Goal: Task Accomplishment & Management: Manage account settings

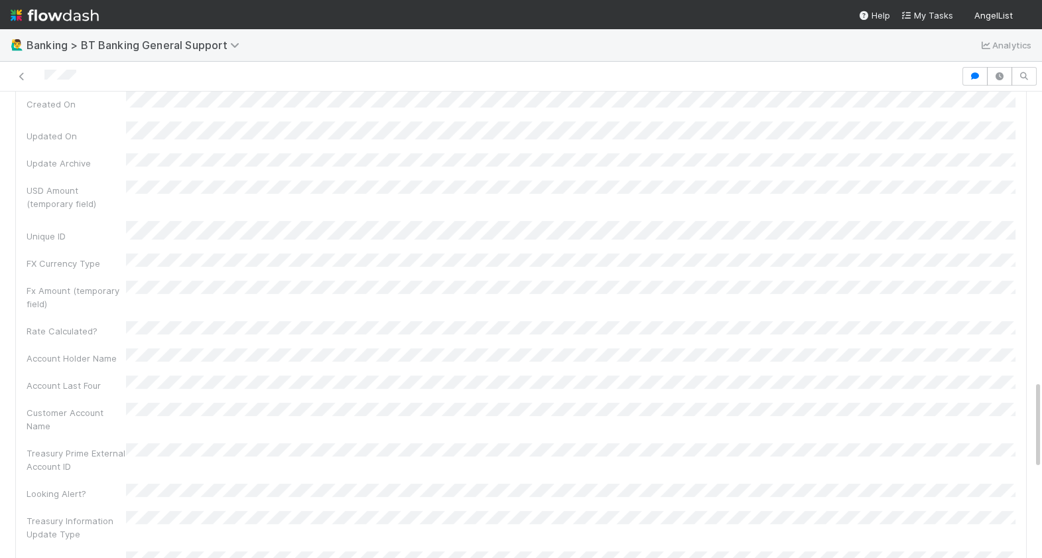
scroll to position [1964, 0]
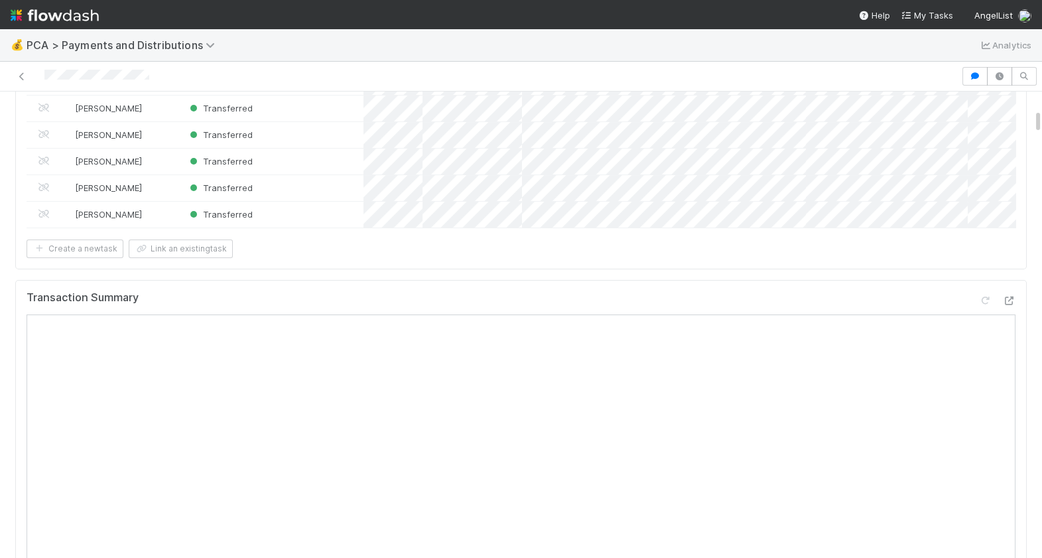
scroll to position [216, 0]
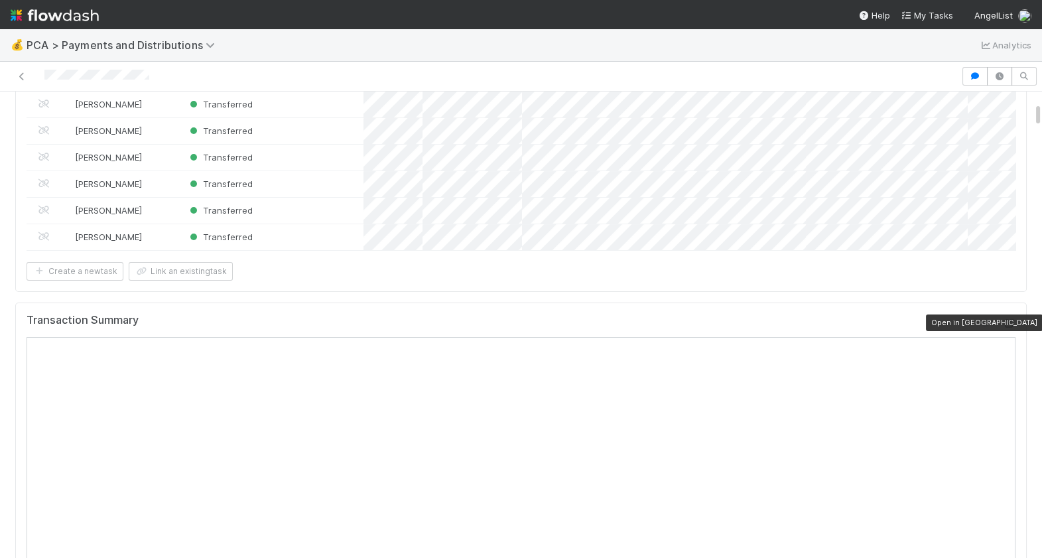
click at [1008, 324] on icon at bounding box center [1008, 323] width 13 height 9
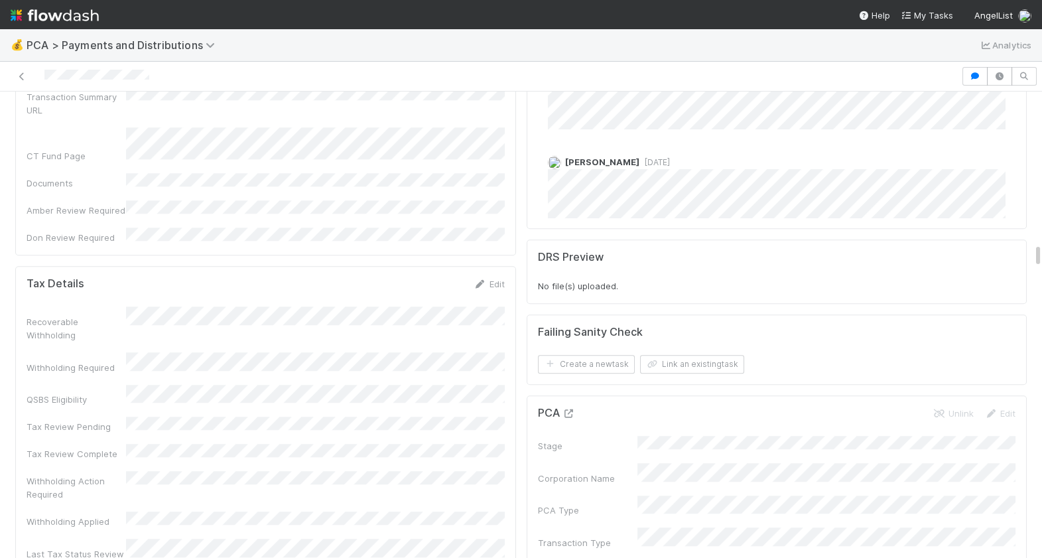
scroll to position [3019, 0]
click at [568, 408] on icon at bounding box center [568, 412] width 13 height 9
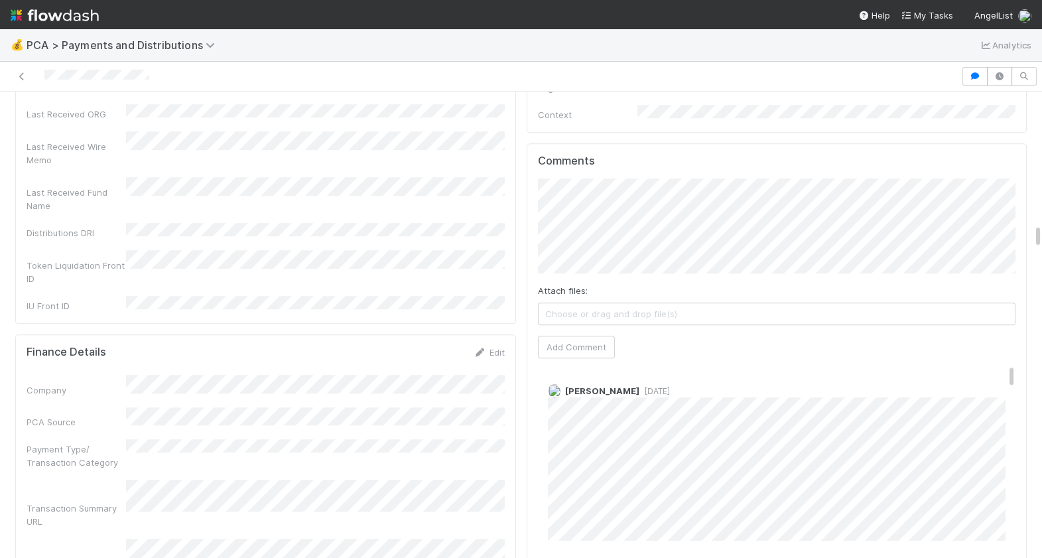
scroll to position [2636, 0]
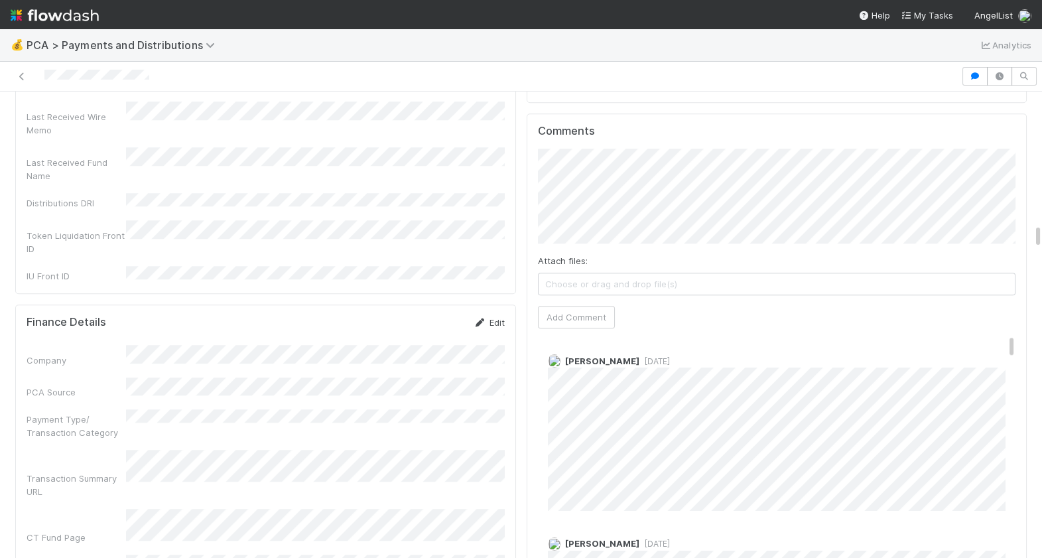
click at [493, 317] on link "Edit" at bounding box center [489, 322] width 31 height 11
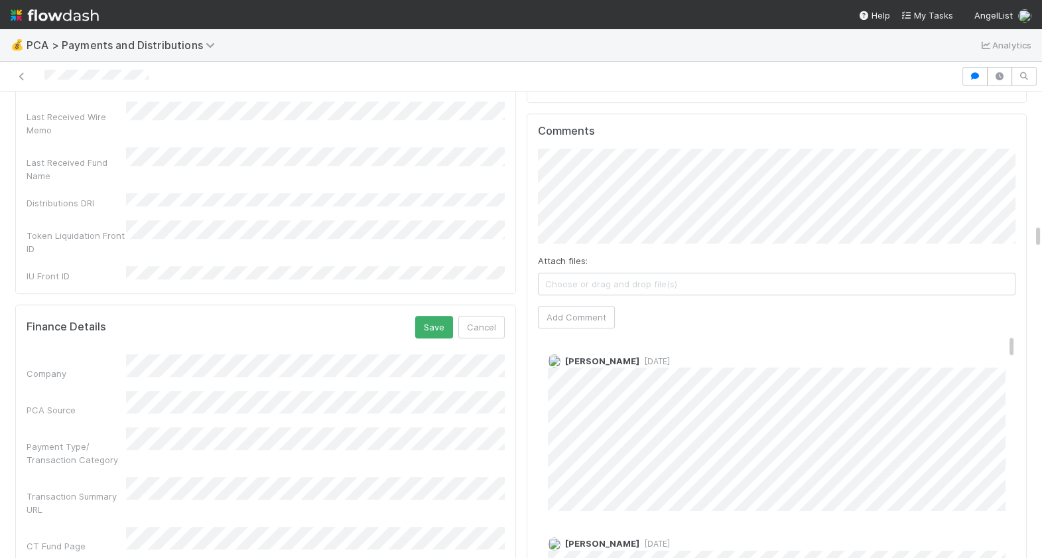
scroll to position [0, 3]
click at [113, 477] on div "Transaction Summary URL" at bounding box center [262, 496] width 478 height 39
click at [429, 316] on button "Save" at bounding box center [431, 327] width 38 height 23
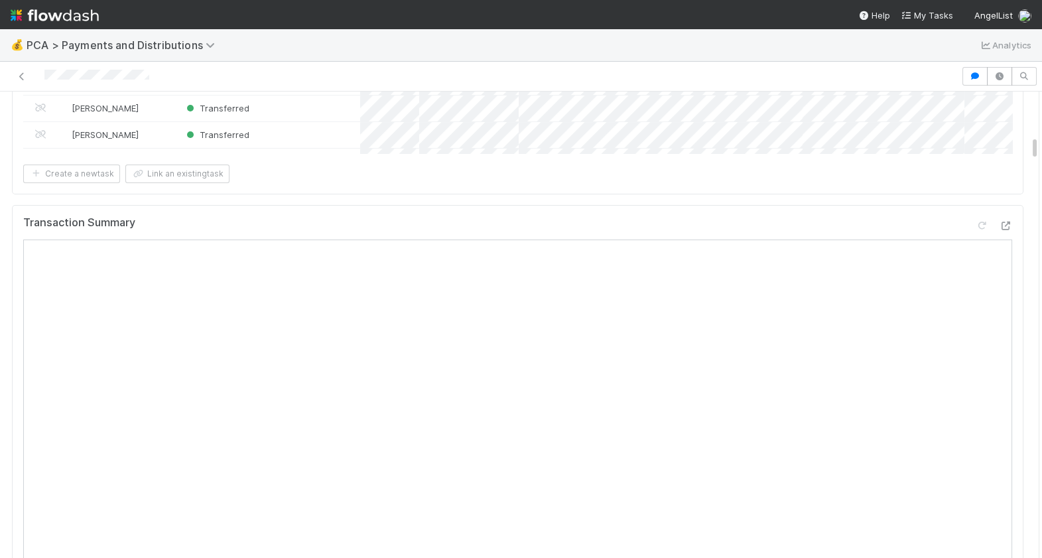
scroll to position [0, 0]
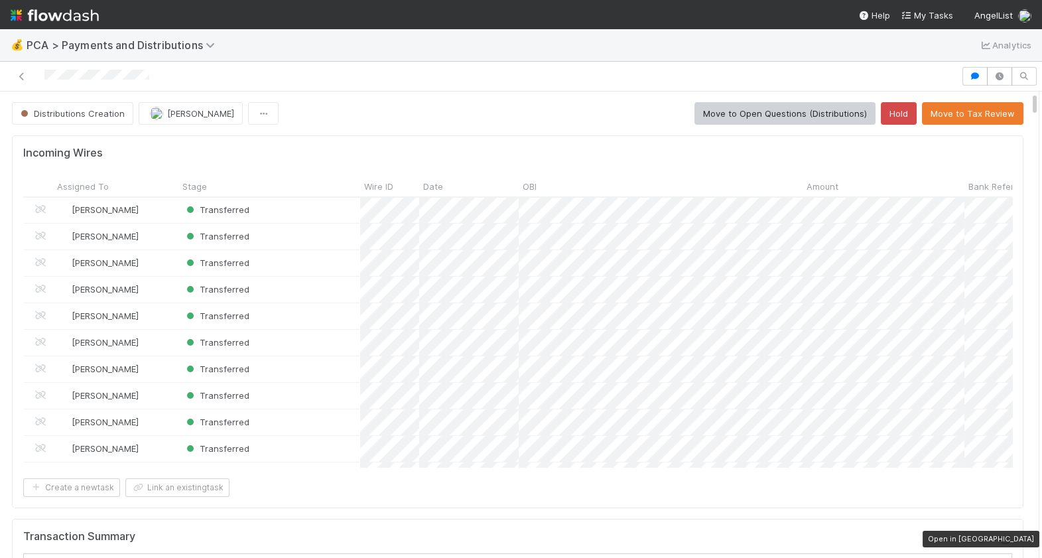
click at [1002, 536] on icon at bounding box center [1005, 539] width 13 height 9
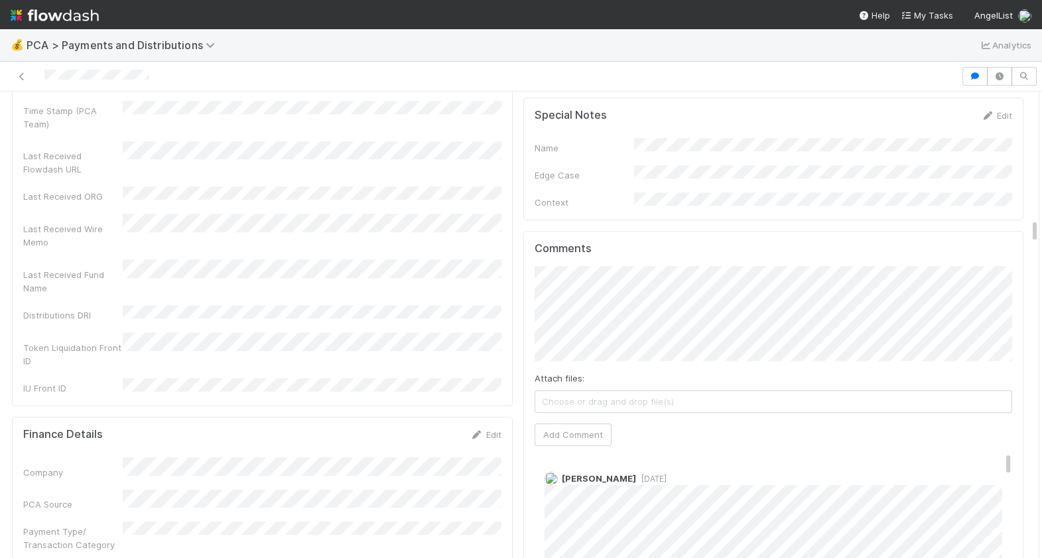
scroll to position [2549, 0]
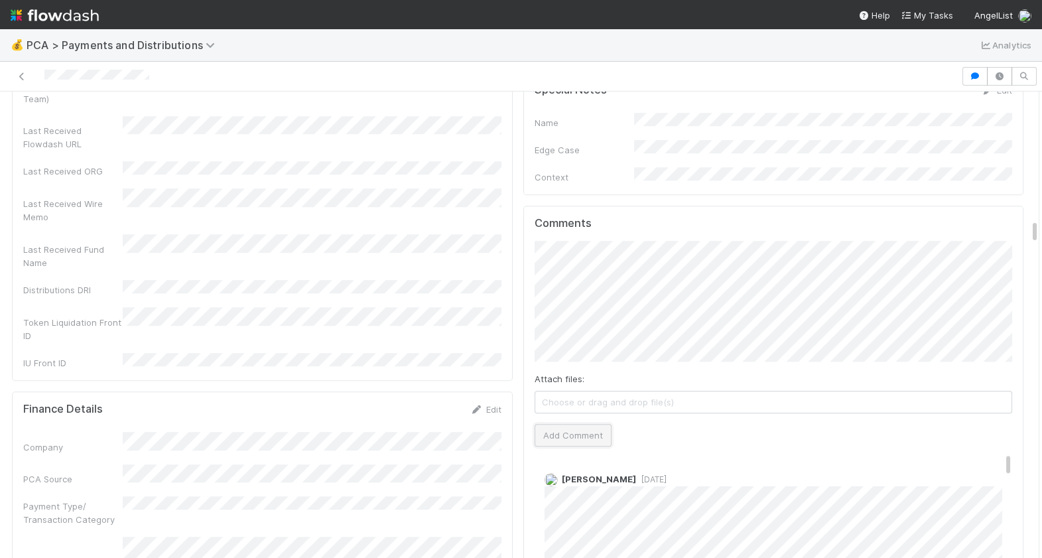
click at [568, 424] on button "Add Comment" at bounding box center [573, 435] width 77 height 23
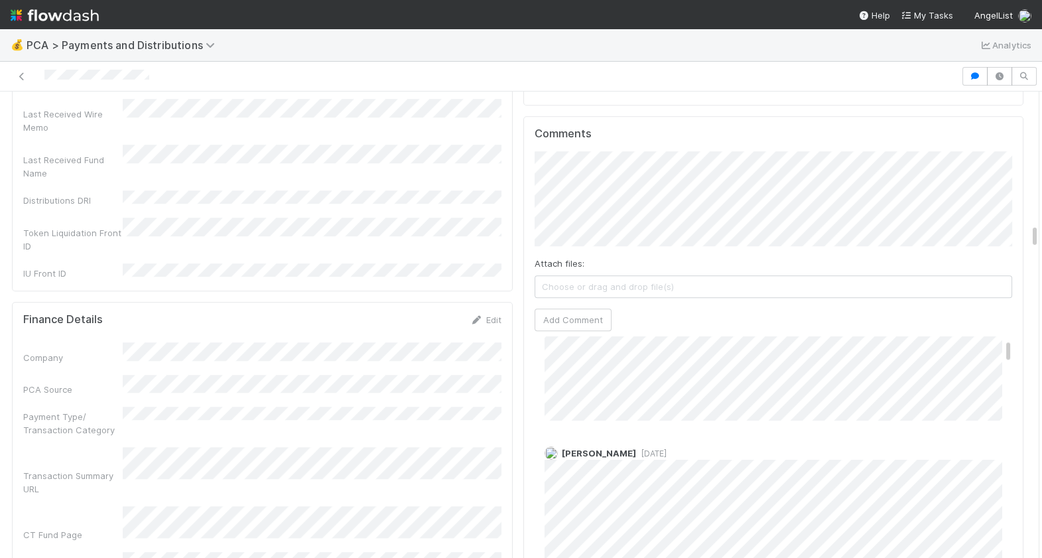
scroll to position [0, 0]
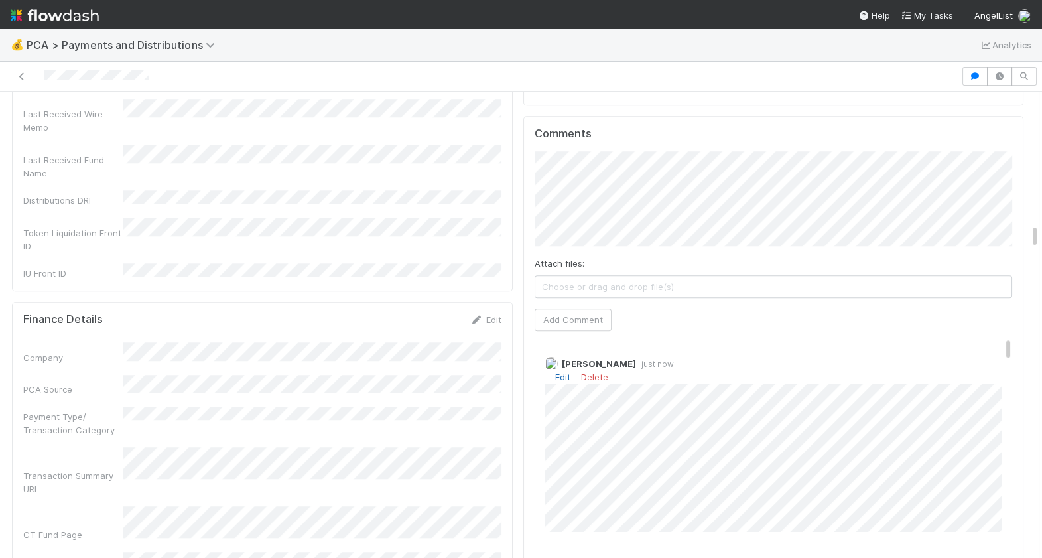
click at [566, 370] on div "Edit Delete" at bounding box center [774, 376] width 458 height 13
click at [559, 371] on link "Edit" at bounding box center [562, 376] width 15 height 11
click at [1002, 450] on div "Berkley Cade 2 minutes ago" at bounding box center [774, 442] width 478 height 191
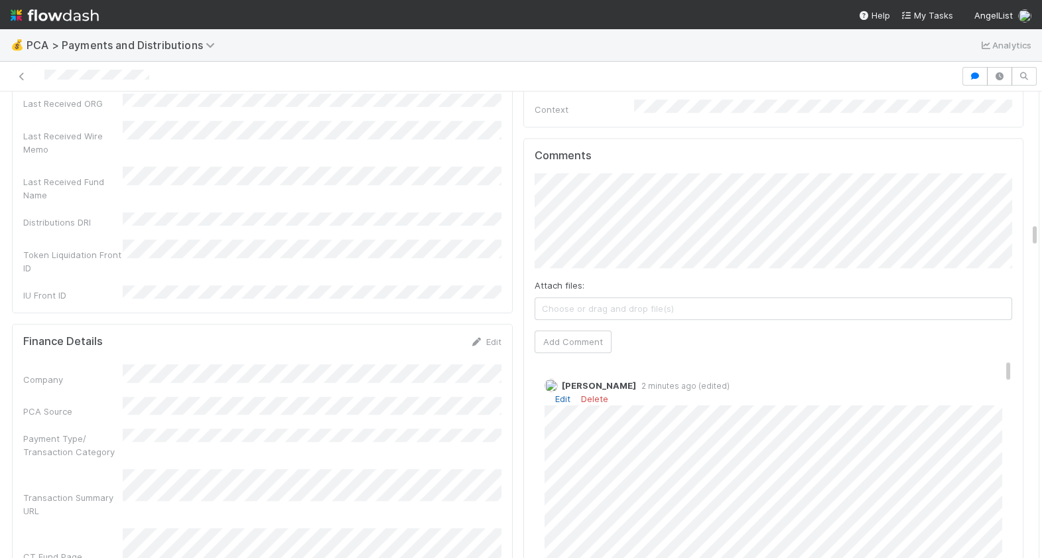
click at [556, 393] on link "Edit" at bounding box center [562, 398] width 15 height 11
click at [542, 462] on div "Berkley Cade 11 minutes ago (edited)" at bounding box center [774, 471] width 478 height 244
click at [566, 391] on link "Edit" at bounding box center [562, 396] width 15 height 11
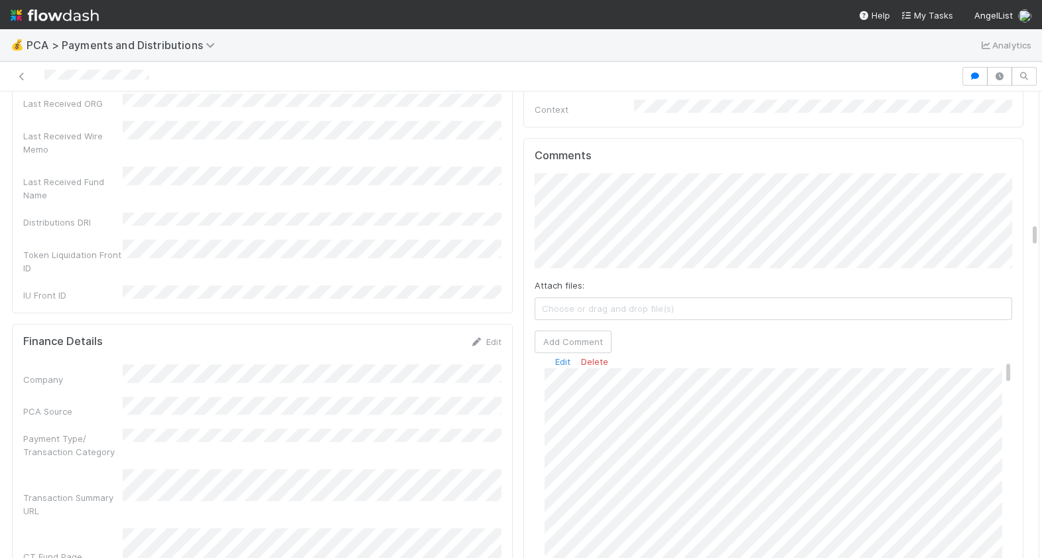
scroll to position [28, 0]
click at [564, 390] on link "Edit" at bounding box center [562, 395] width 15 height 11
click at [562, 383] on link "Edit" at bounding box center [562, 388] width 15 height 11
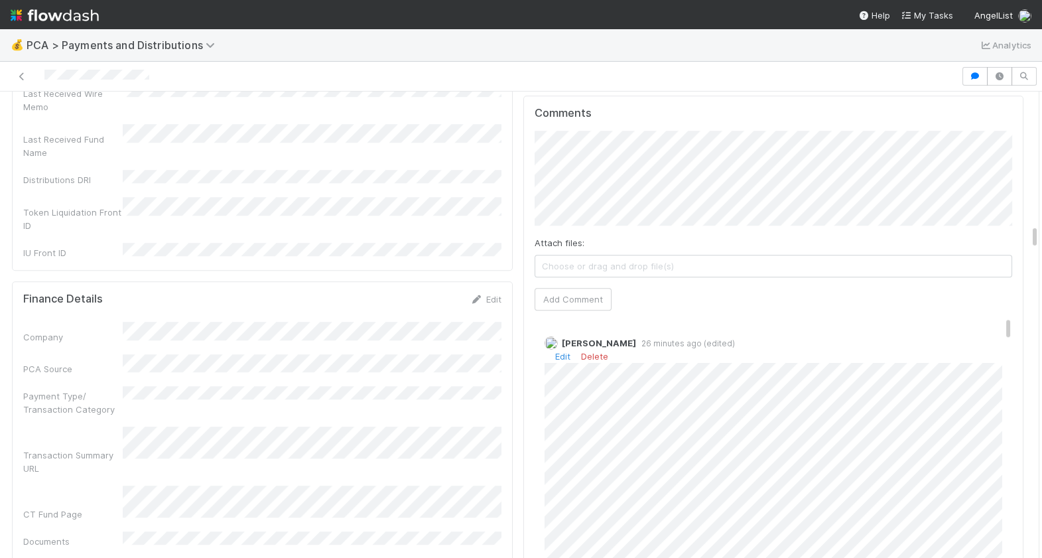
scroll to position [2649, 0]
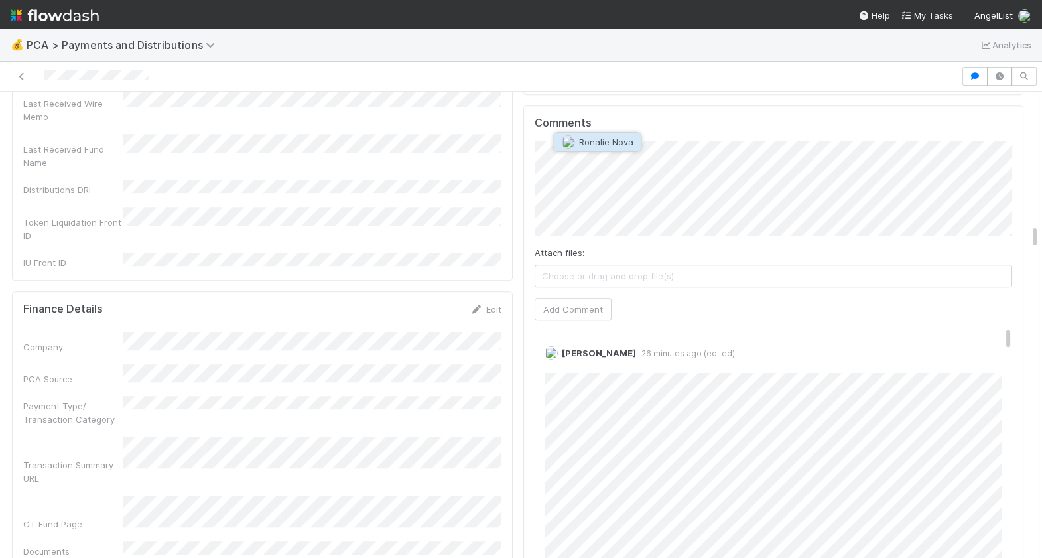
click at [625, 141] on span "Ronalie Nova" at bounding box center [606, 142] width 54 height 11
click at [590, 298] on button "Add Comment" at bounding box center [573, 309] width 77 height 23
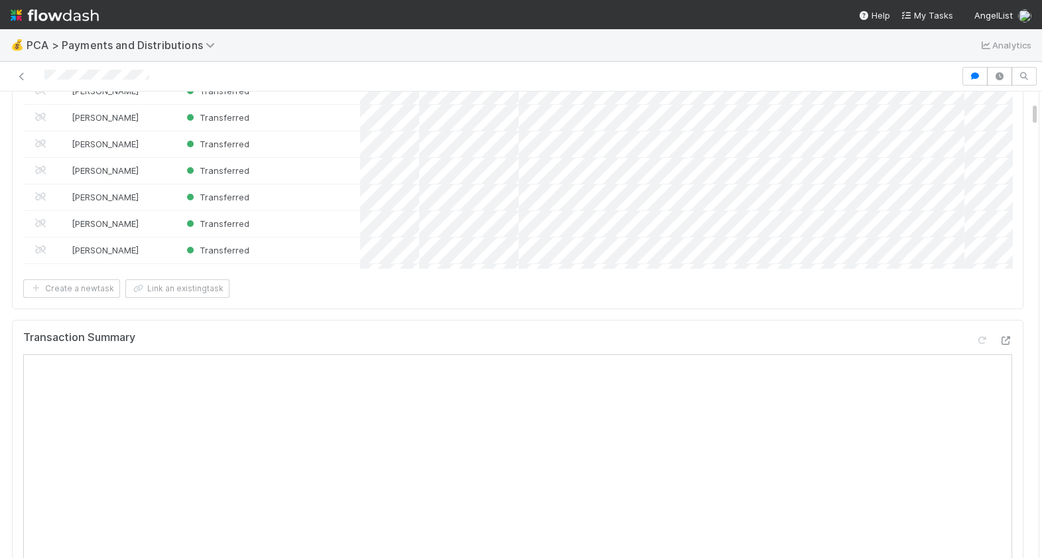
scroll to position [0, 0]
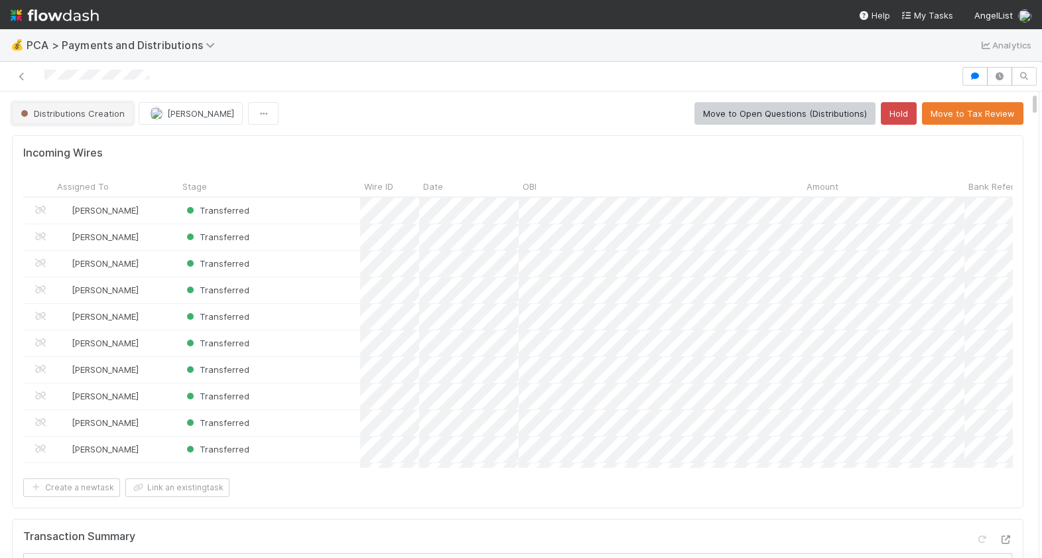
click at [92, 106] on button "Distributions Creation" at bounding box center [72, 113] width 121 height 23
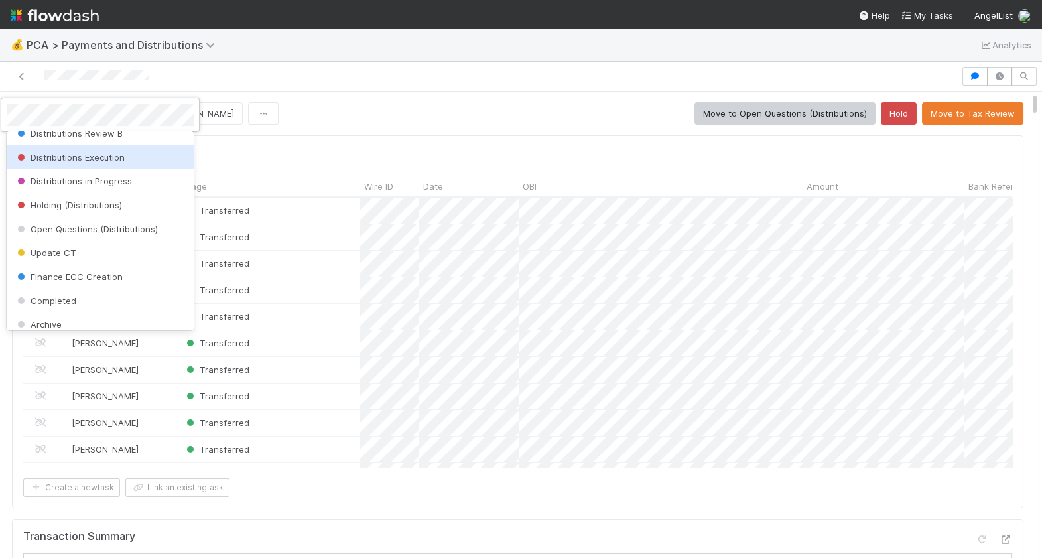
scroll to position [338, 0]
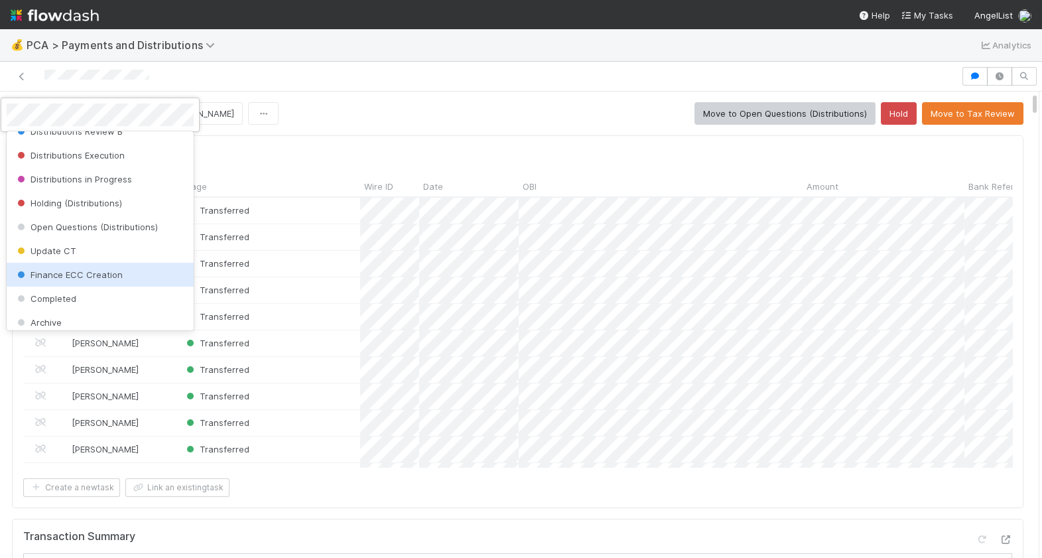
click at [92, 265] on div "Finance ECC Creation" at bounding box center [100, 275] width 187 height 24
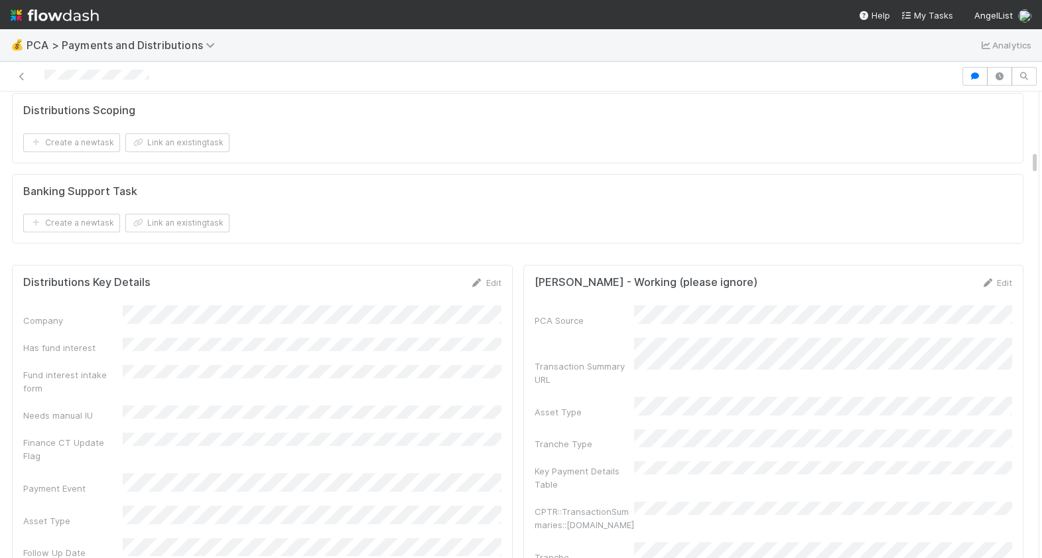
scroll to position [1380, 0]
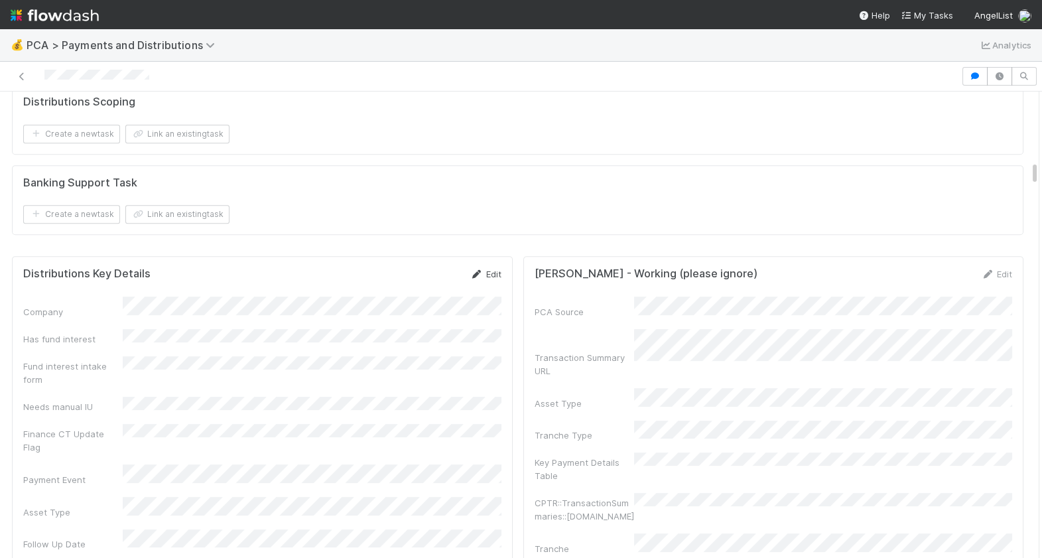
click at [485, 271] on link "Edit" at bounding box center [485, 274] width 31 height 11
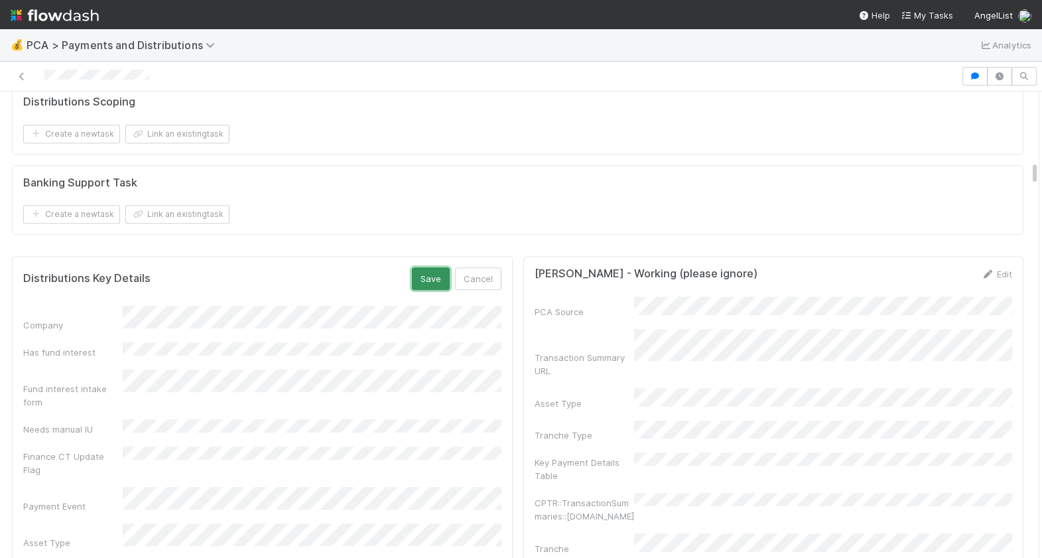
click at [426, 279] on button "Save" at bounding box center [431, 278] width 38 height 23
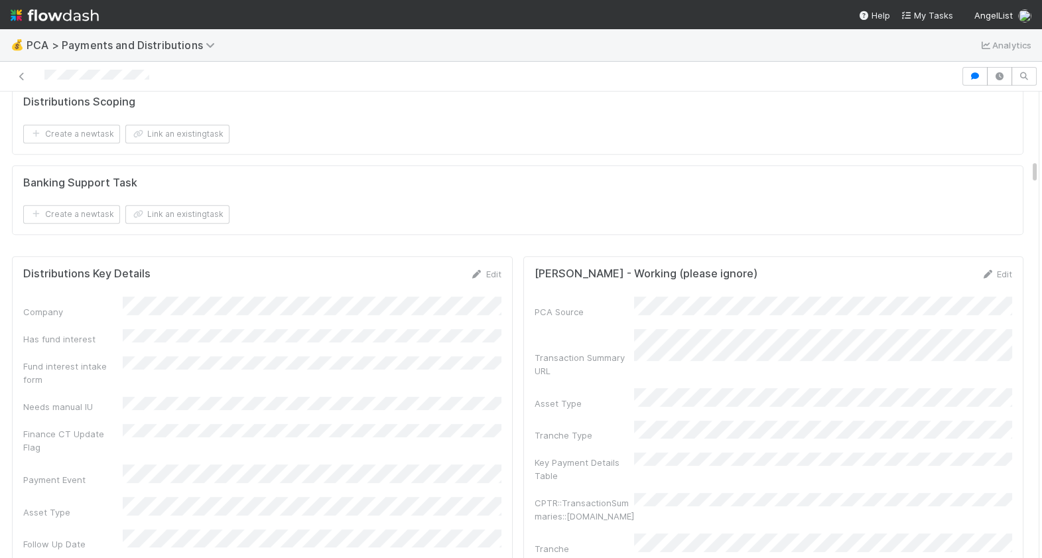
drag, startPoint x: 157, startPoint y: 80, endPoint x: 38, endPoint y: 82, distance: 118.7
click at [38, 82] on div at bounding box center [480, 76] width 950 height 19
click at [160, 67] on div at bounding box center [480, 76] width 950 height 19
click at [46, 80] on div at bounding box center [480, 76] width 950 height 19
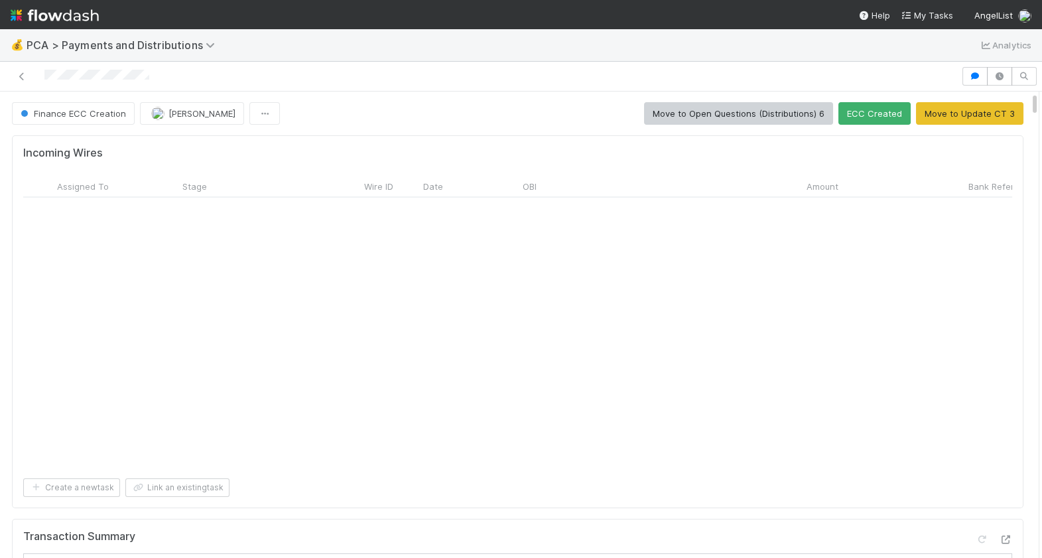
scroll to position [0, 0]
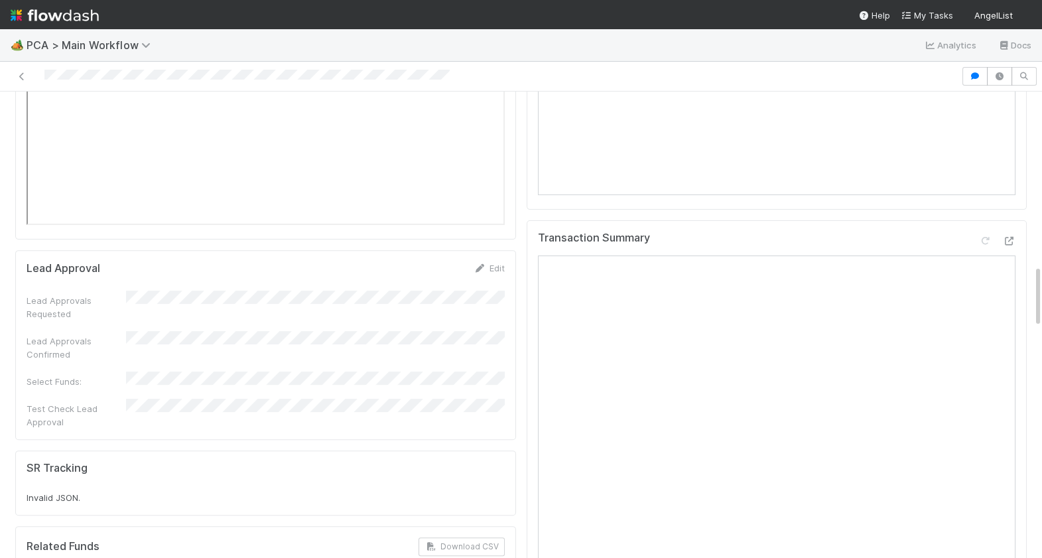
scroll to position [1258, 0]
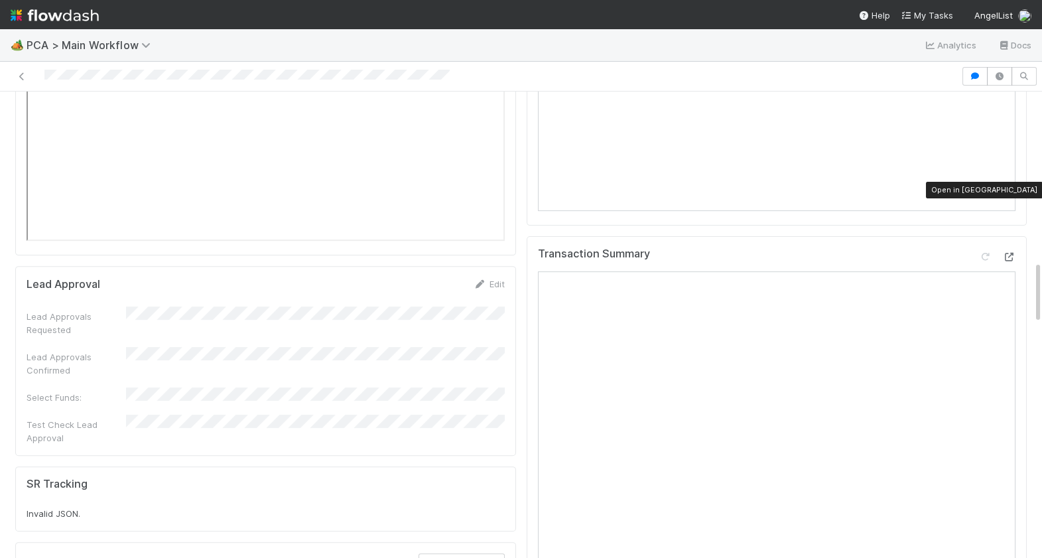
click at [1011, 253] on icon at bounding box center [1008, 257] width 13 height 9
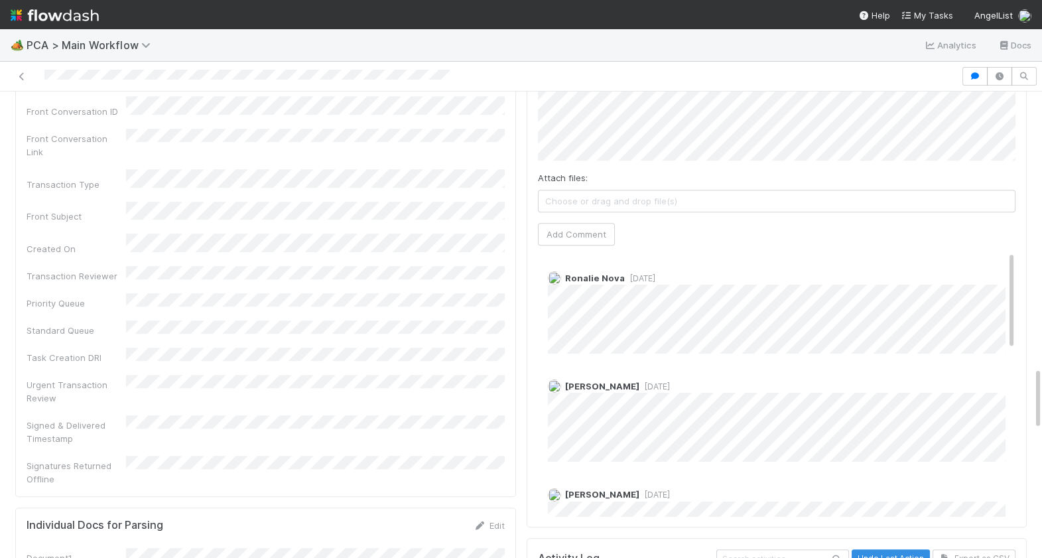
scroll to position [2036, 0]
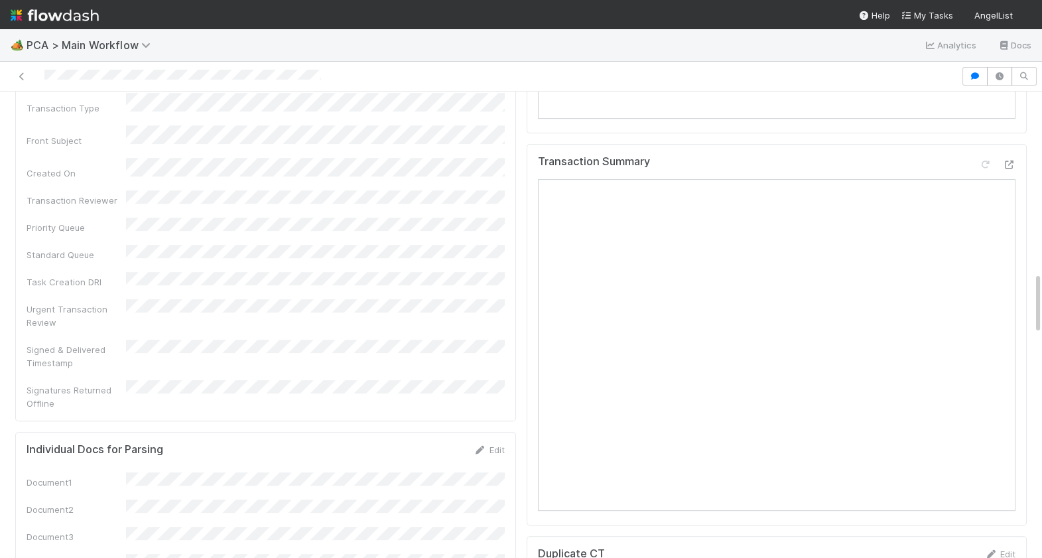
scroll to position [1335, 0]
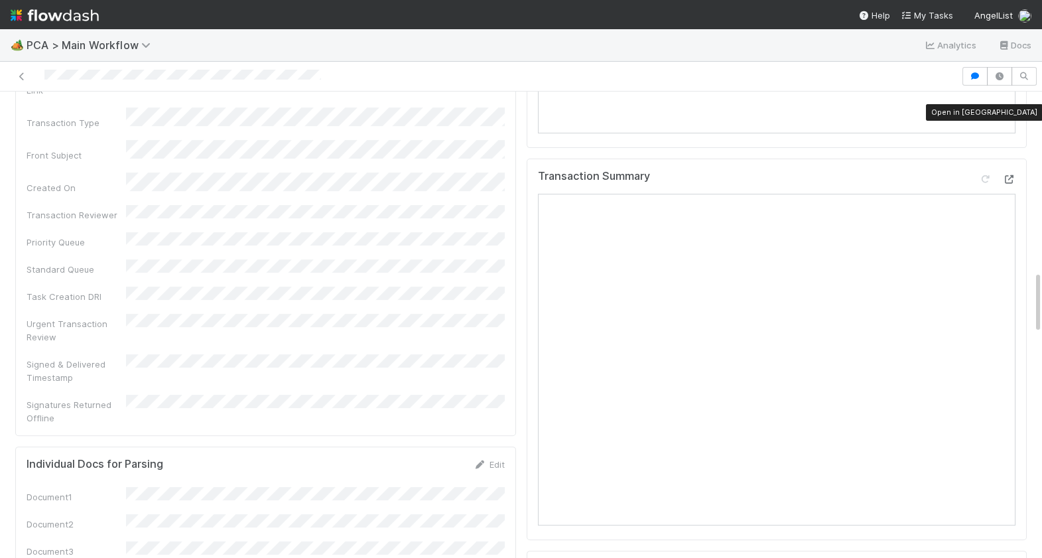
click at [1010, 175] on icon at bounding box center [1008, 179] width 13 height 9
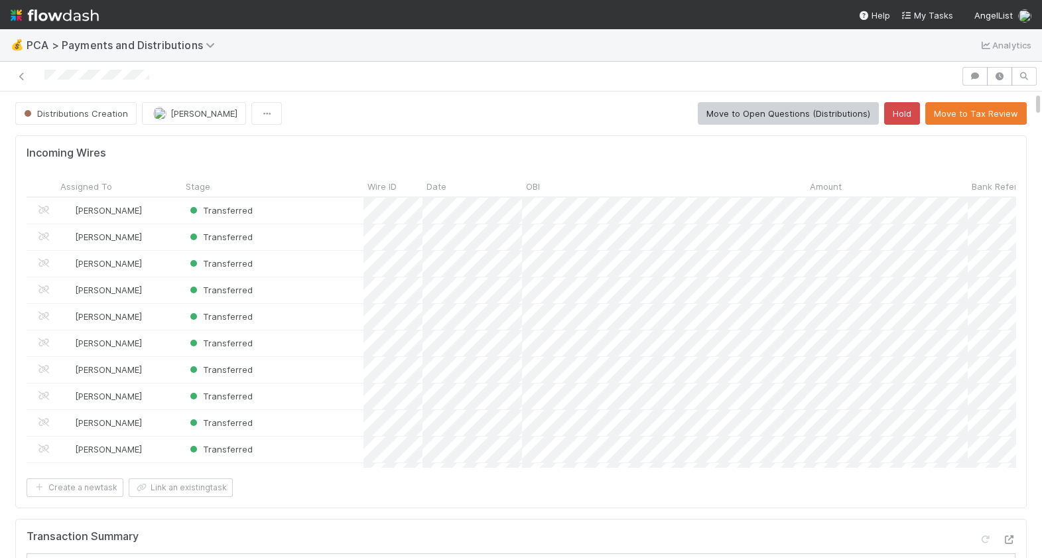
scroll to position [269, 989]
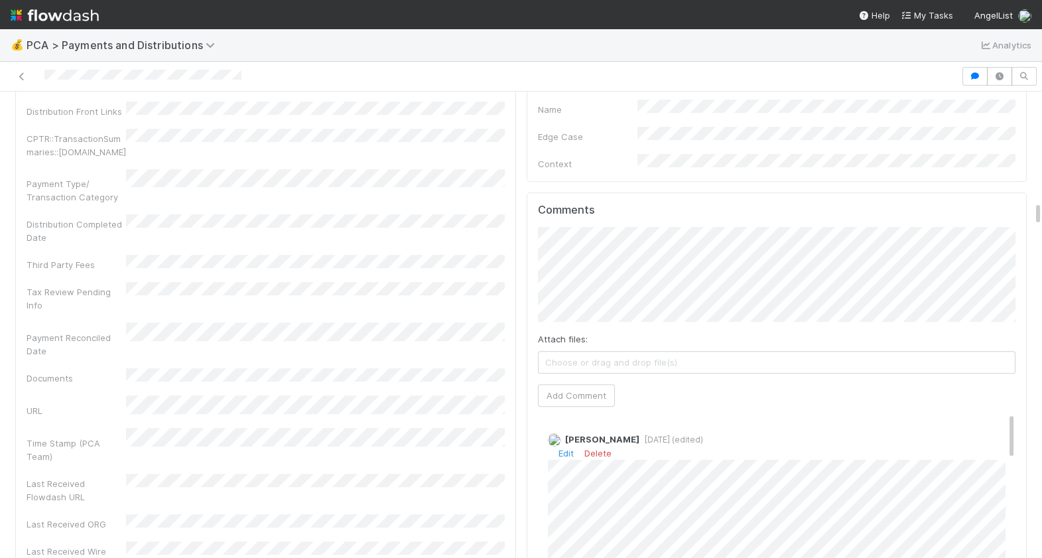
scroll to position [2087, 0]
click at [562, 447] on link "Edit" at bounding box center [565, 452] width 15 height 11
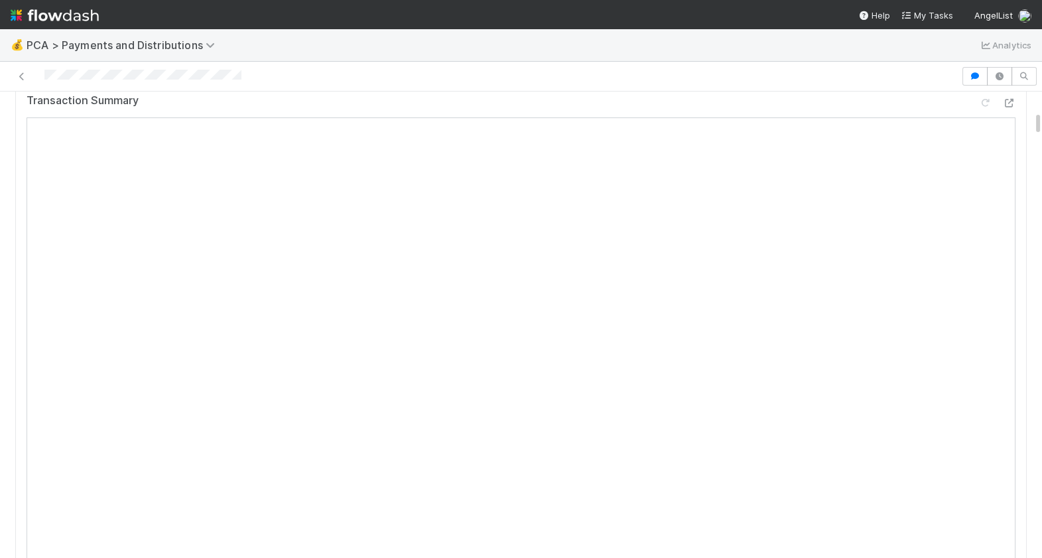
scroll to position [0, 0]
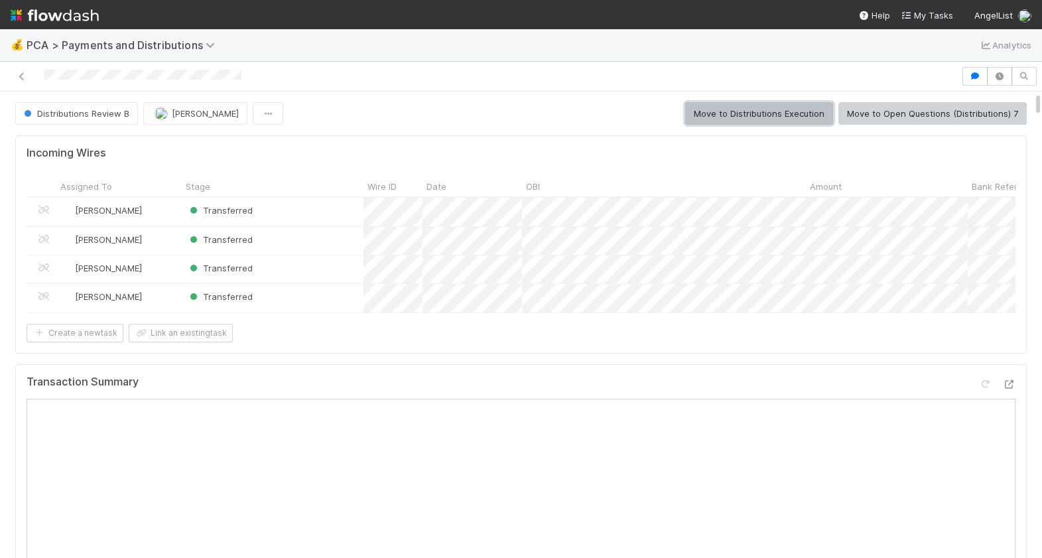
click at [780, 105] on button "Move to Distributions Execution" at bounding box center [759, 113] width 148 height 23
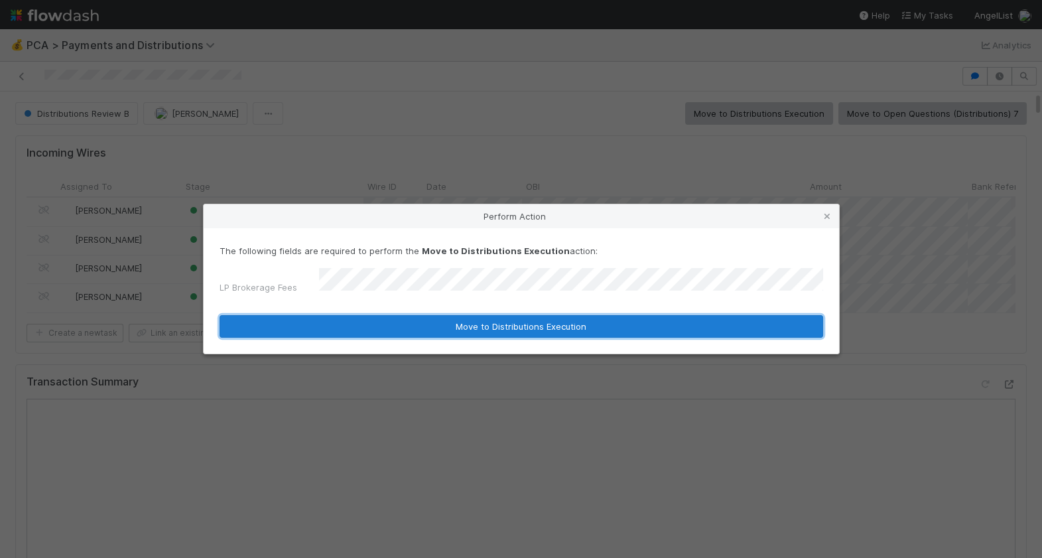
click at [379, 328] on button "Move to Distributions Execution" at bounding box center [522, 326] width 604 height 23
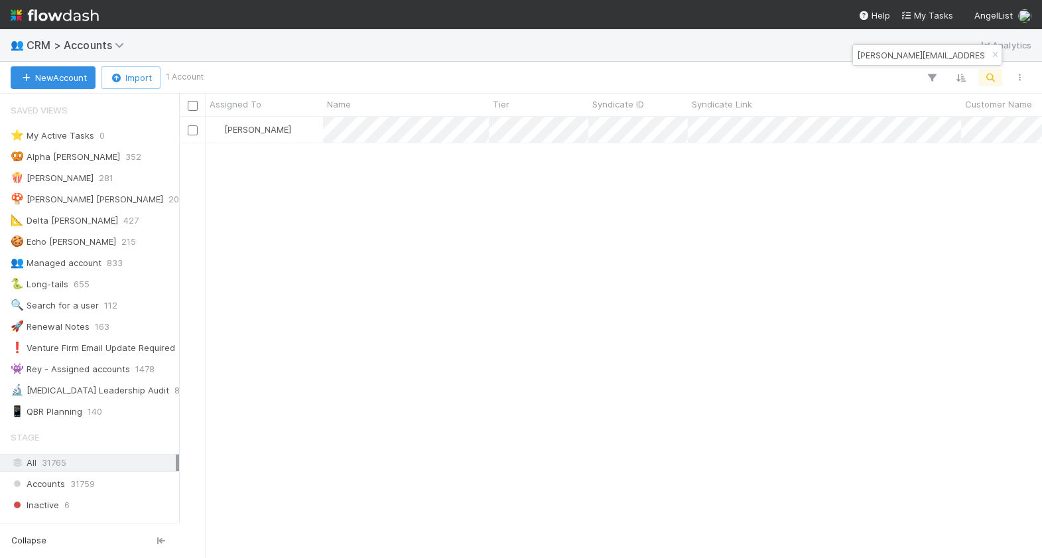
scroll to position [190, 0]
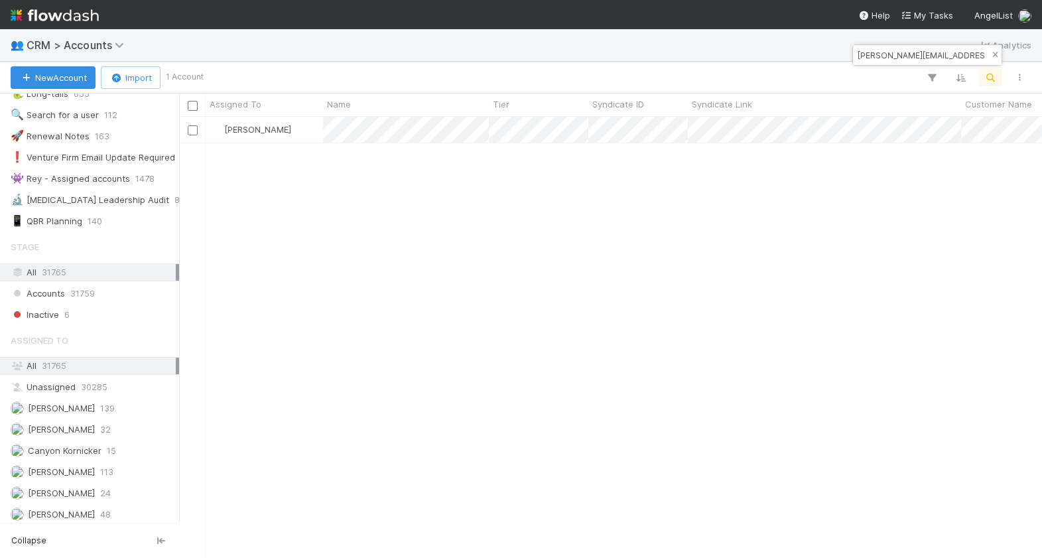
click at [996, 54] on icon "button" at bounding box center [994, 55] width 13 height 8
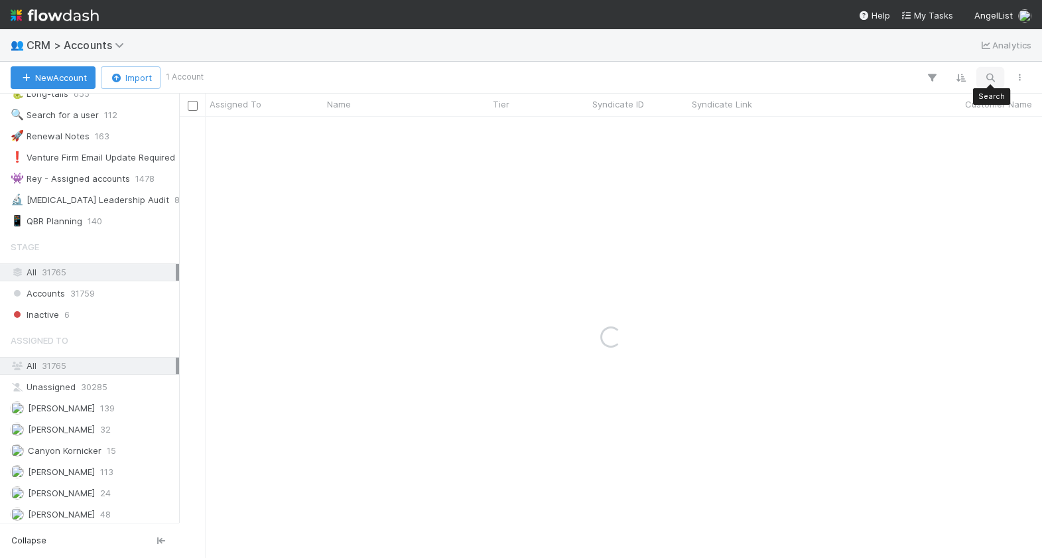
click at [993, 80] on icon "button" at bounding box center [990, 78] width 13 height 12
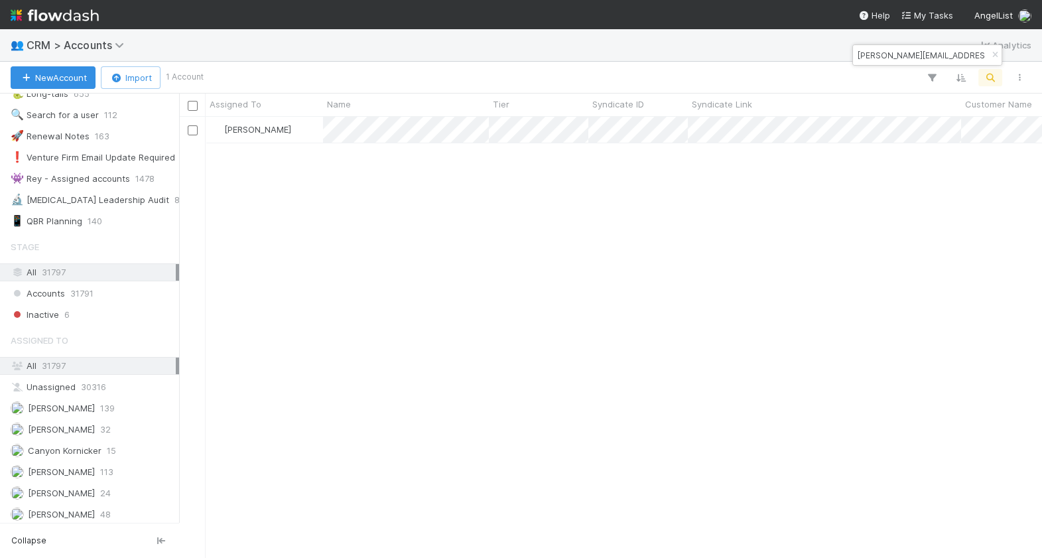
scroll to position [441, 862]
type input "[PERSON_NAME][EMAIL_ADDRESS][DOMAIN_NAME]"
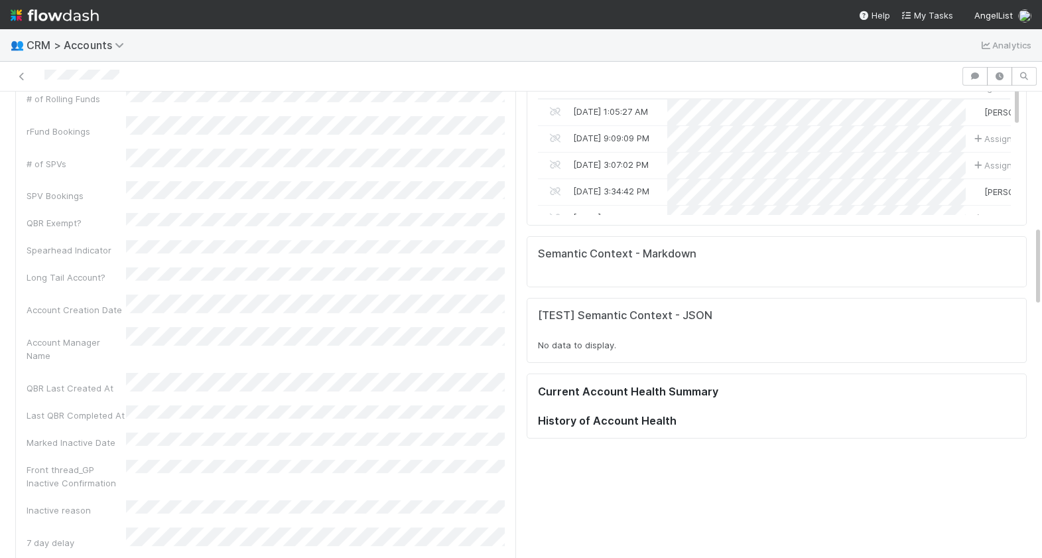
scroll to position [269, 472]
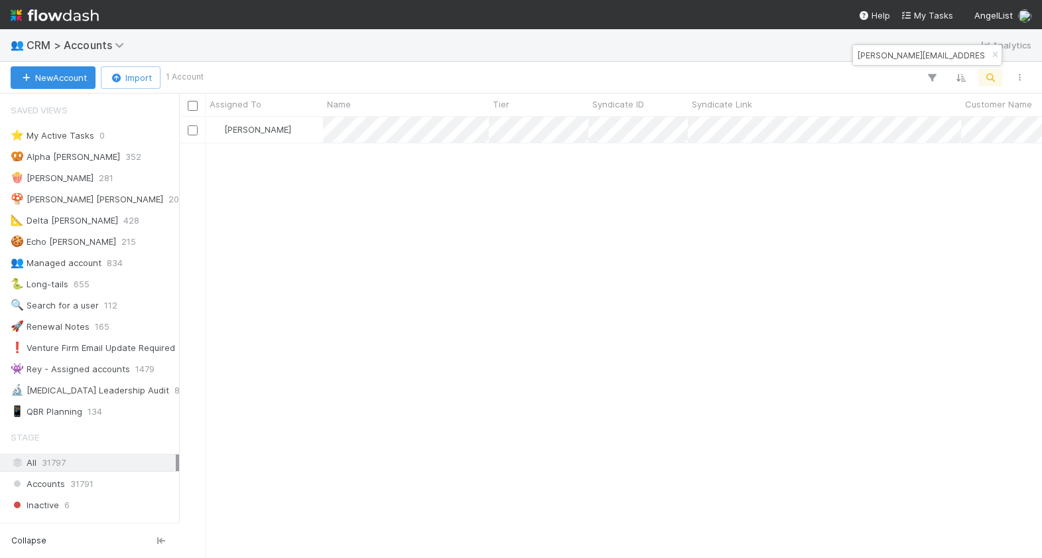
scroll to position [190, 0]
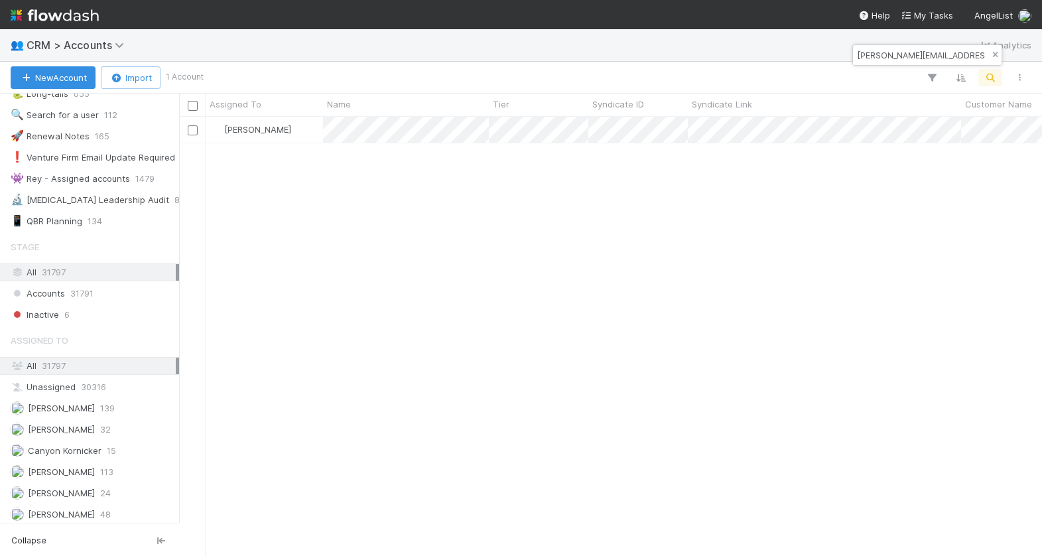
click at [994, 55] on icon "button" at bounding box center [994, 55] width 13 height 8
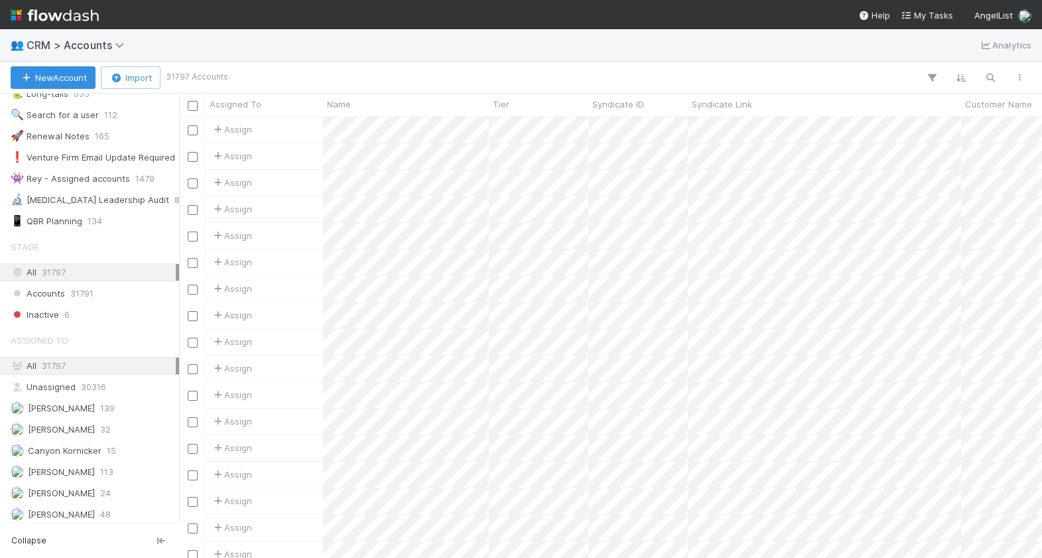
scroll to position [441, 862]
click at [995, 77] on icon "button" at bounding box center [990, 78] width 13 height 12
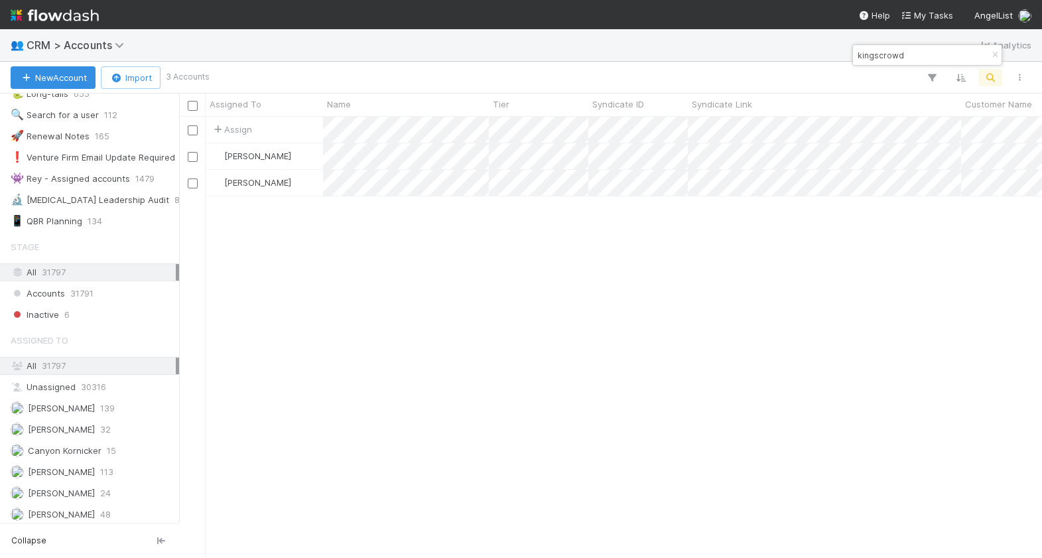
type input "kingscrowd"
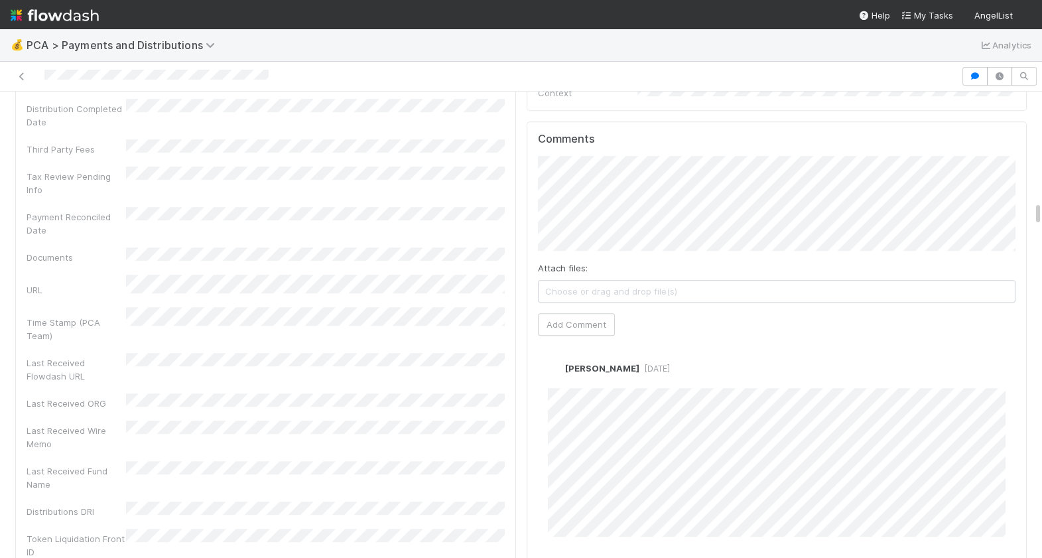
scroll to position [2034, 0]
drag, startPoint x: 295, startPoint y: 80, endPoint x: 37, endPoint y: 78, distance: 258.0
click at [37, 78] on div at bounding box center [480, 76] width 950 height 19
click at [576, 316] on button "Add Comment" at bounding box center [576, 327] width 77 height 23
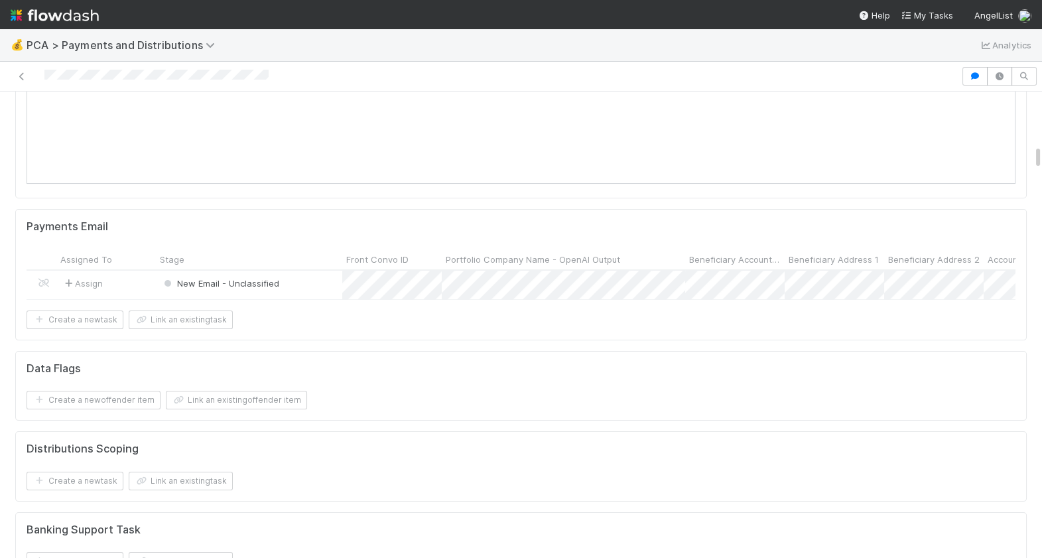
scroll to position [0, 0]
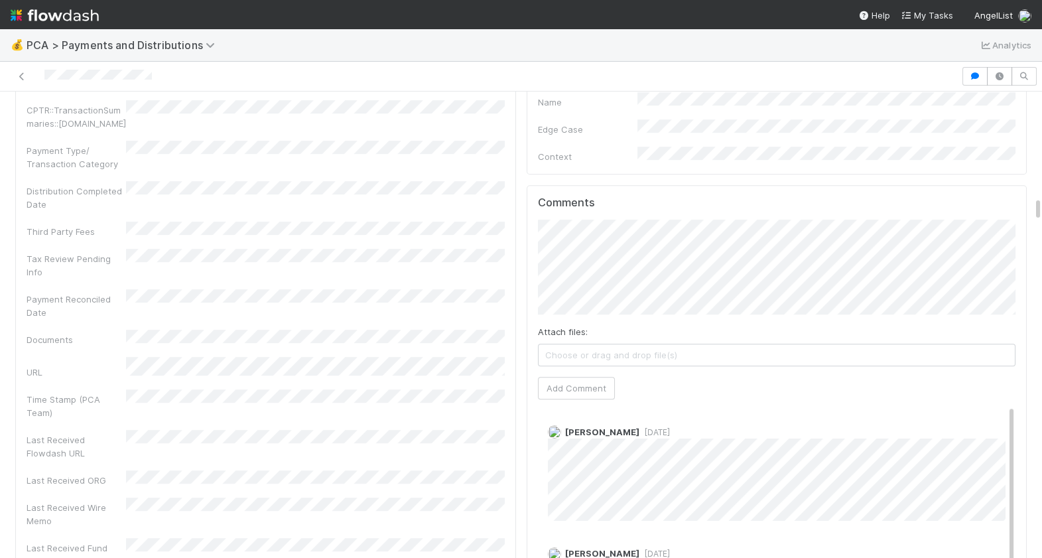
scroll to position [1939, 0]
click at [574, 372] on button "Add Comment" at bounding box center [576, 383] width 77 height 23
click at [44, 77] on div at bounding box center [480, 76] width 950 height 19
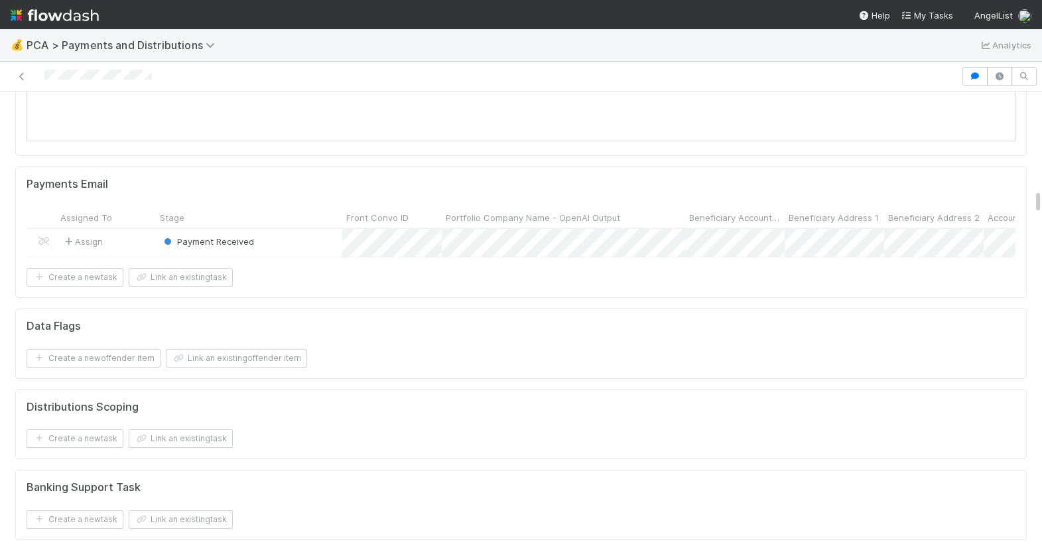
scroll to position [517, 0]
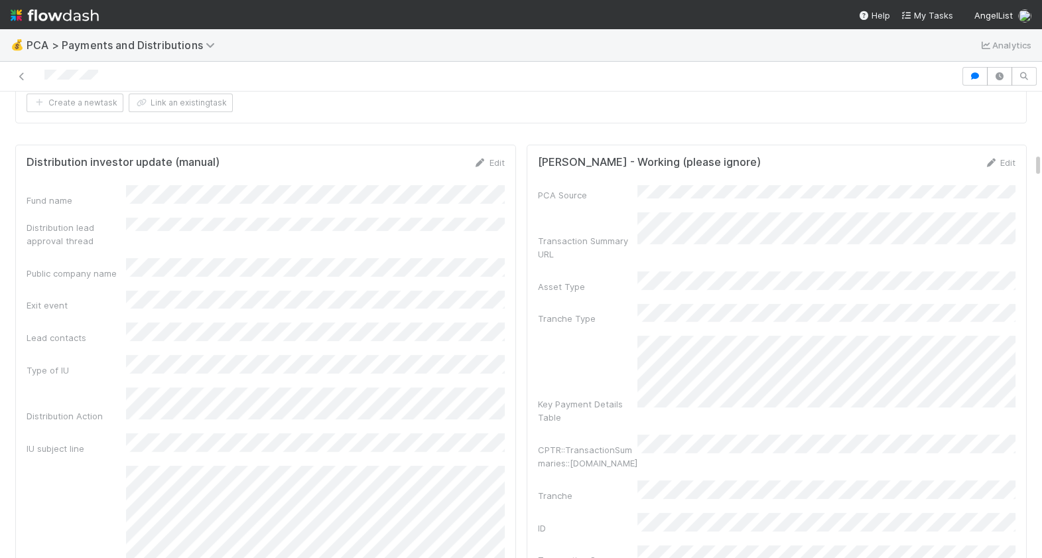
scroll to position [1276, 0]
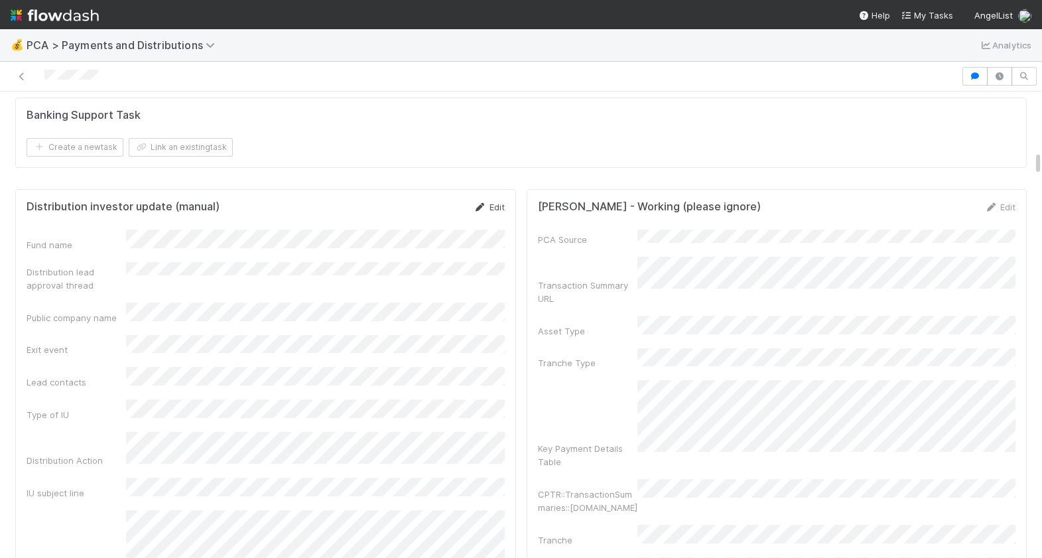
click at [488, 202] on link "Edit" at bounding box center [489, 207] width 31 height 11
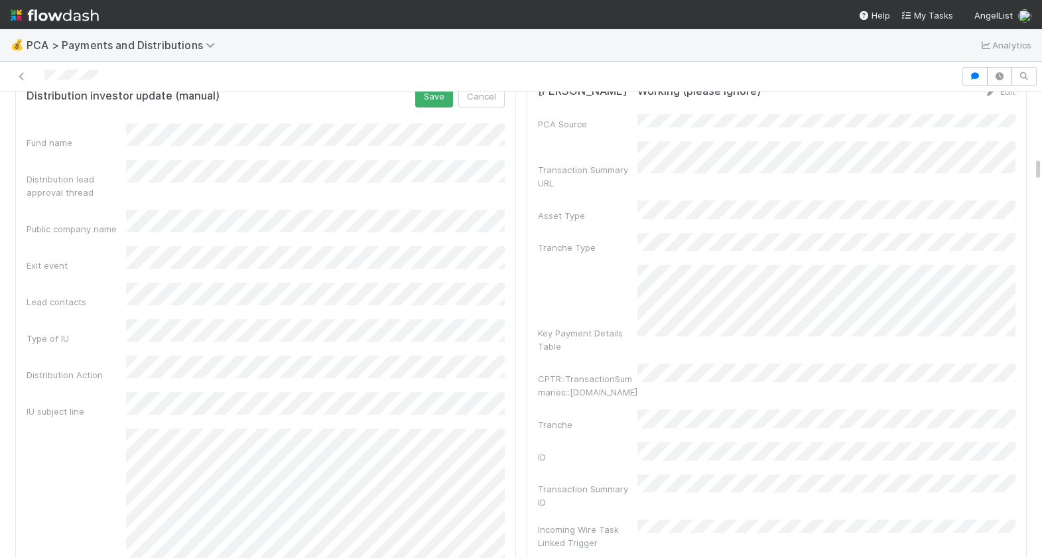
scroll to position [1382, 0]
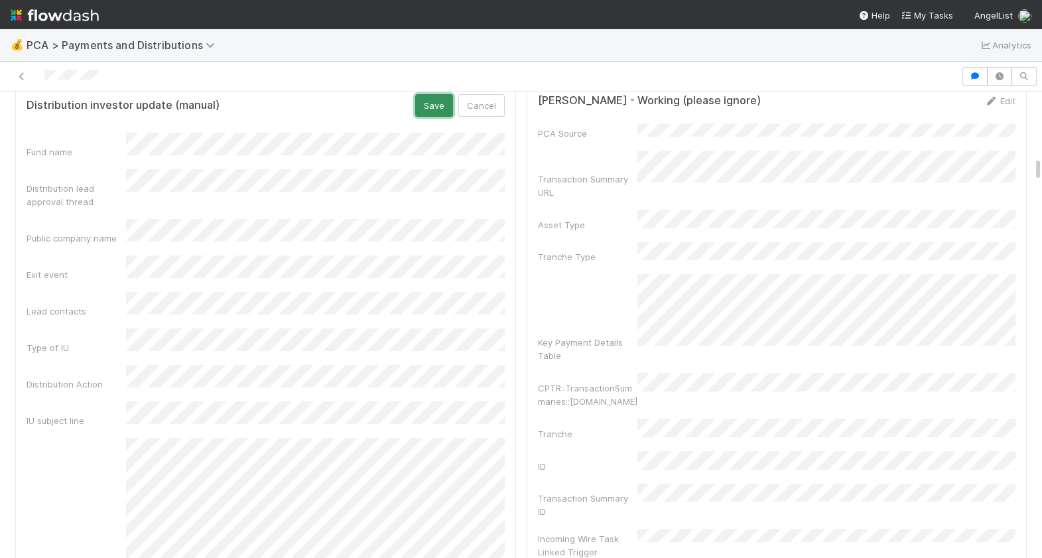
click at [434, 112] on button "Save" at bounding box center [434, 105] width 38 height 23
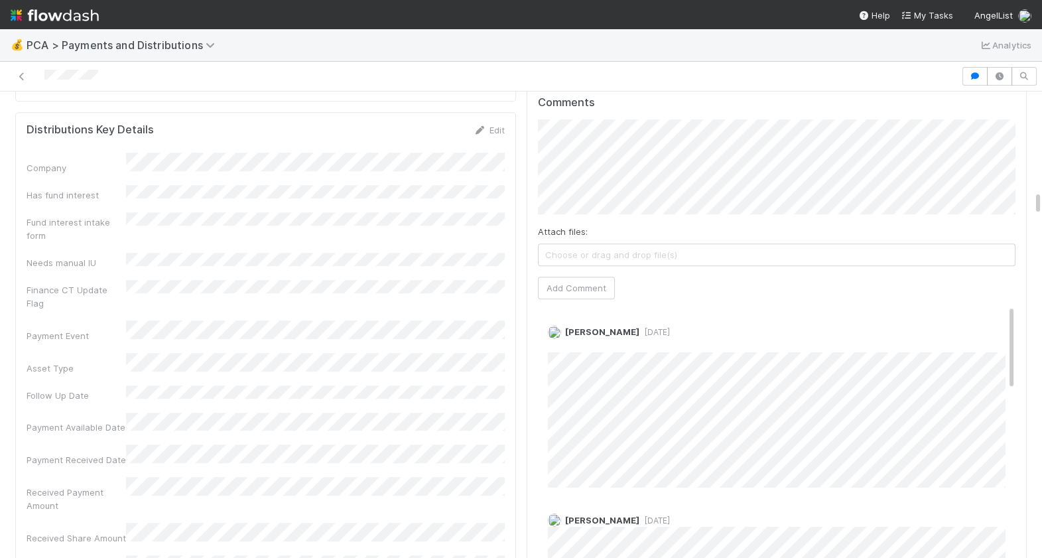
scroll to position [2115, 0]
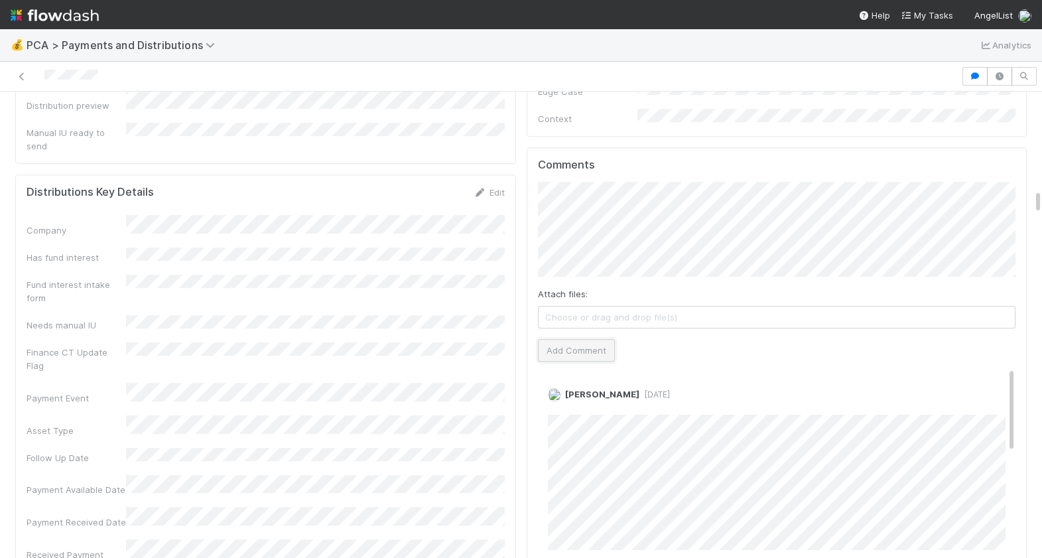
click at [597, 339] on button "Add Comment" at bounding box center [576, 350] width 77 height 23
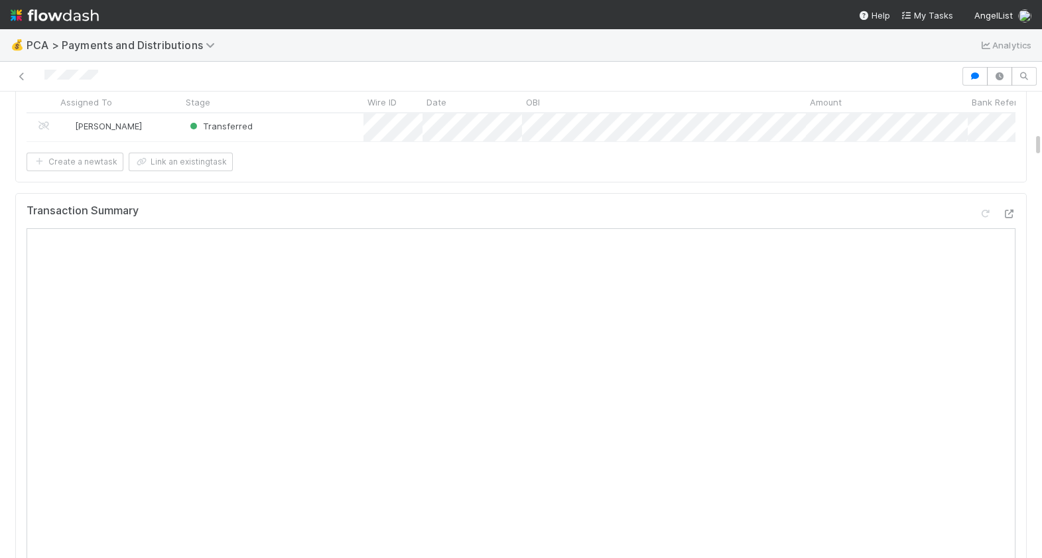
scroll to position [0, 0]
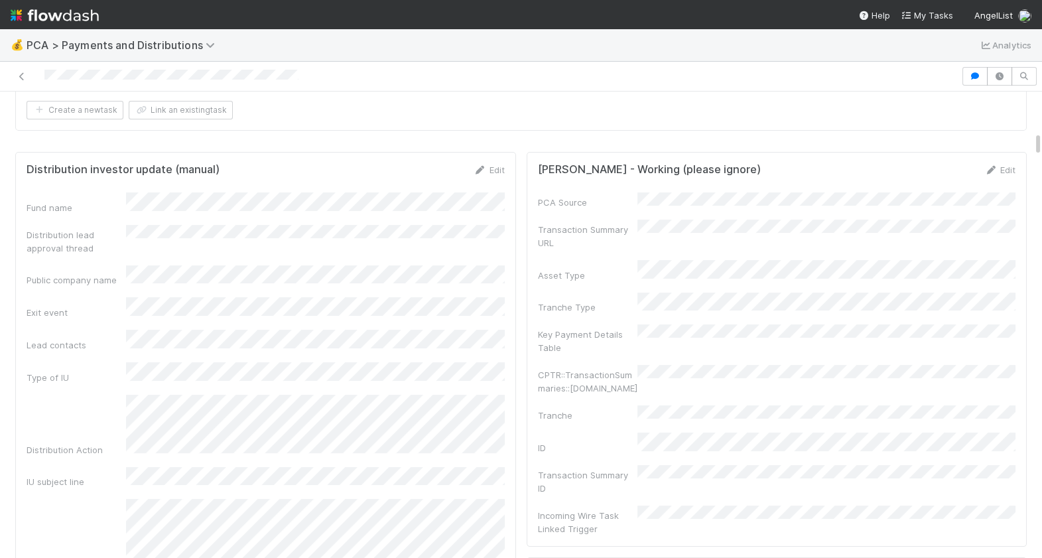
scroll to position [789, 0]
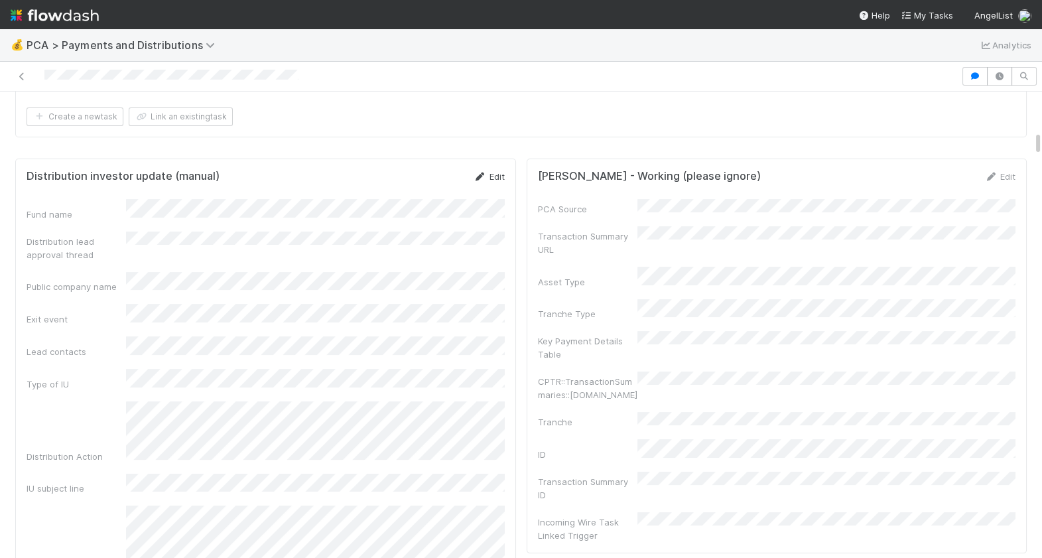
click at [503, 171] on link "Edit" at bounding box center [489, 176] width 31 height 11
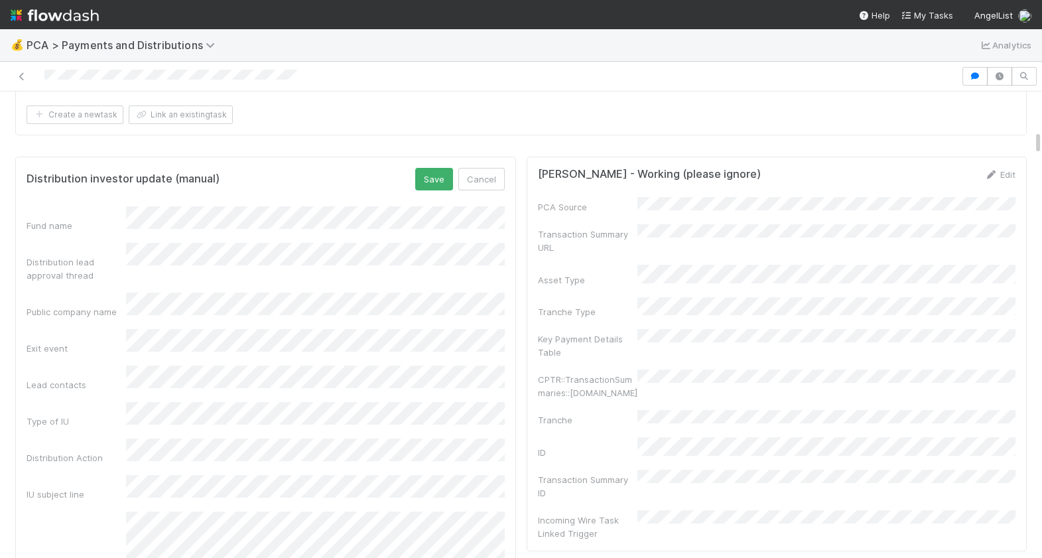
scroll to position [750, 0]
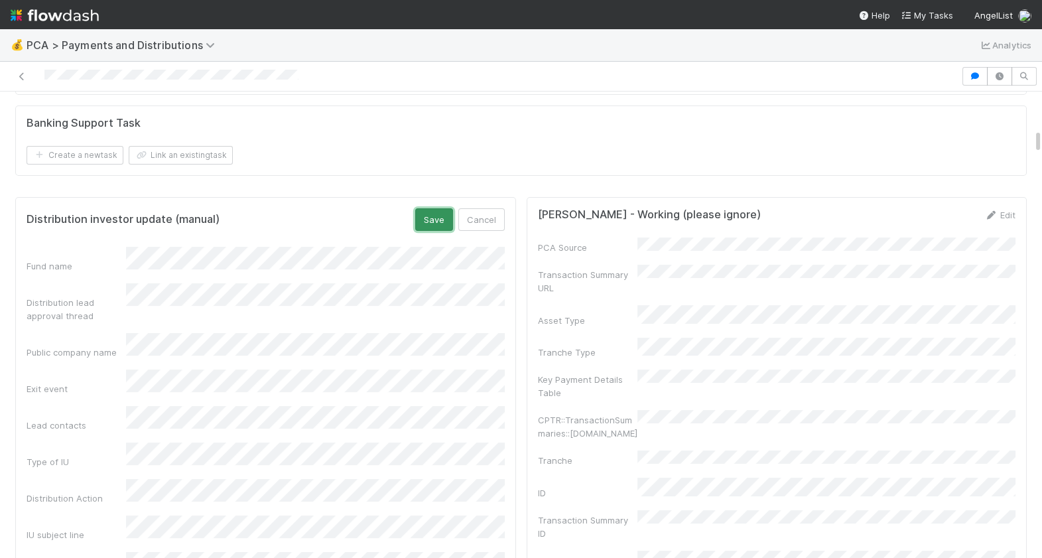
click at [438, 208] on button "Save" at bounding box center [434, 219] width 38 height 23
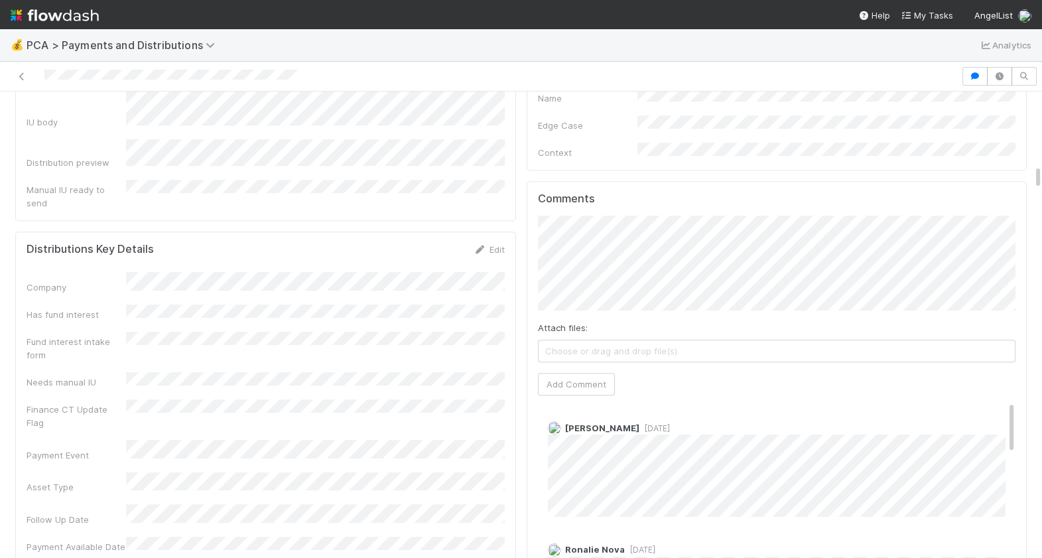
scroll to position [1457, 0]
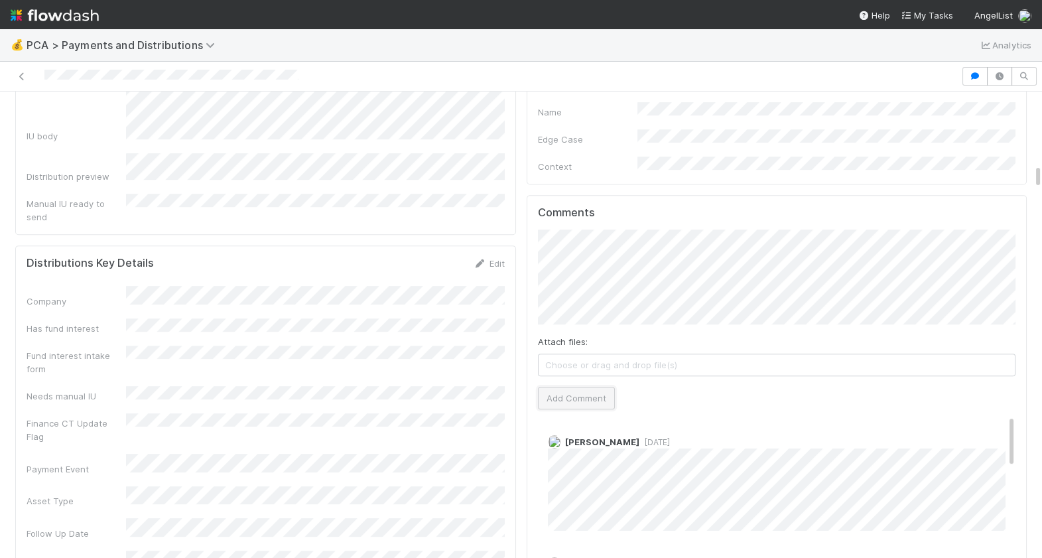
click at [593, 387] on button "Add Comment" at bounding box center [576, 398] width 77 height 23
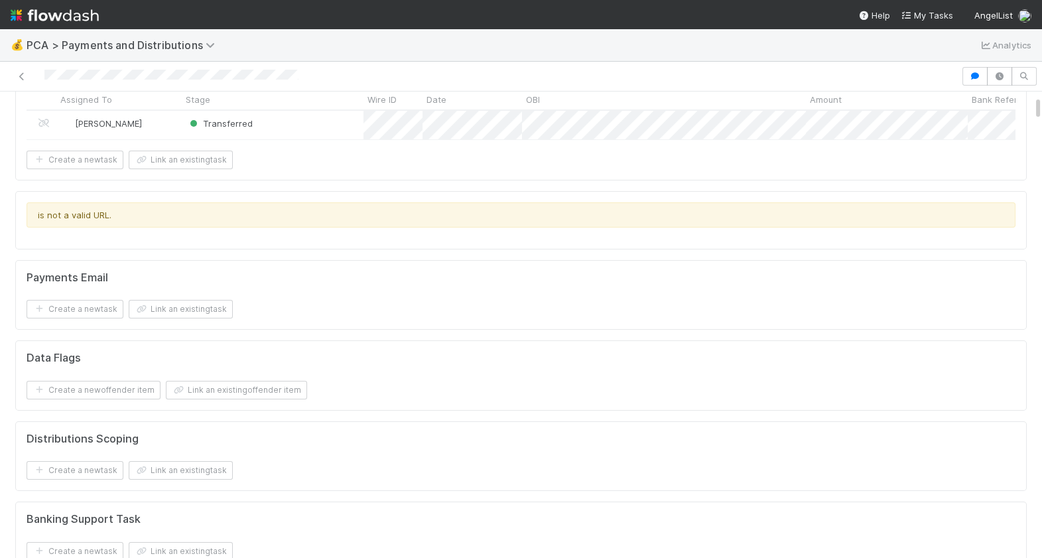
scroll to position [0, 0]
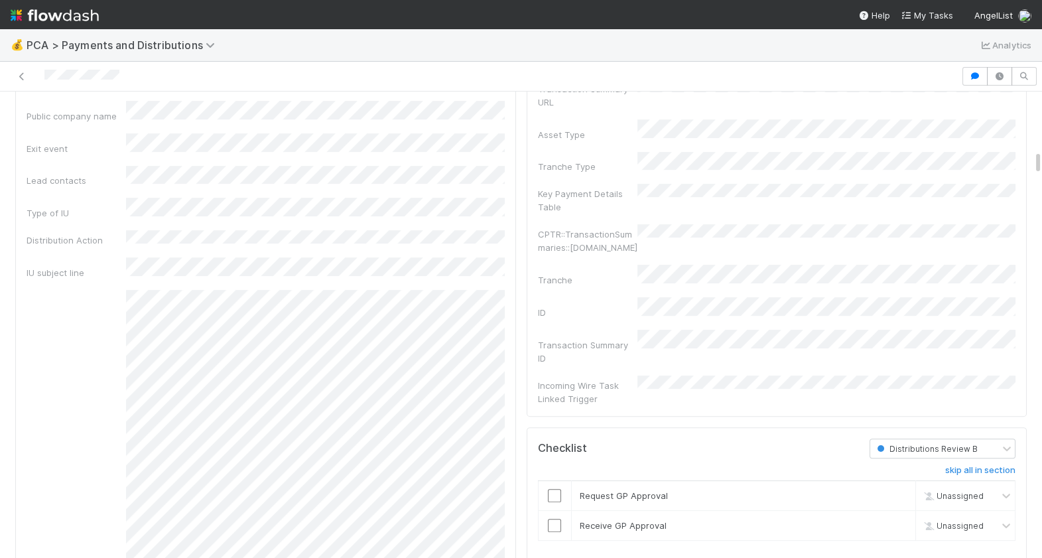
scroll to position [1217, 0]
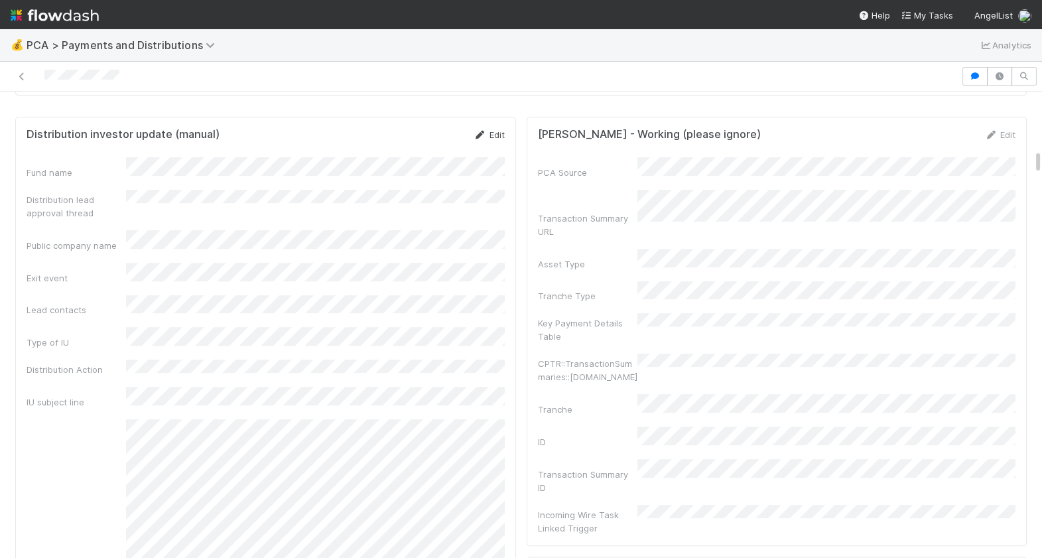
click at [499, 133] on link "Edit" at bounding box center [489, 134] width 31 height 11
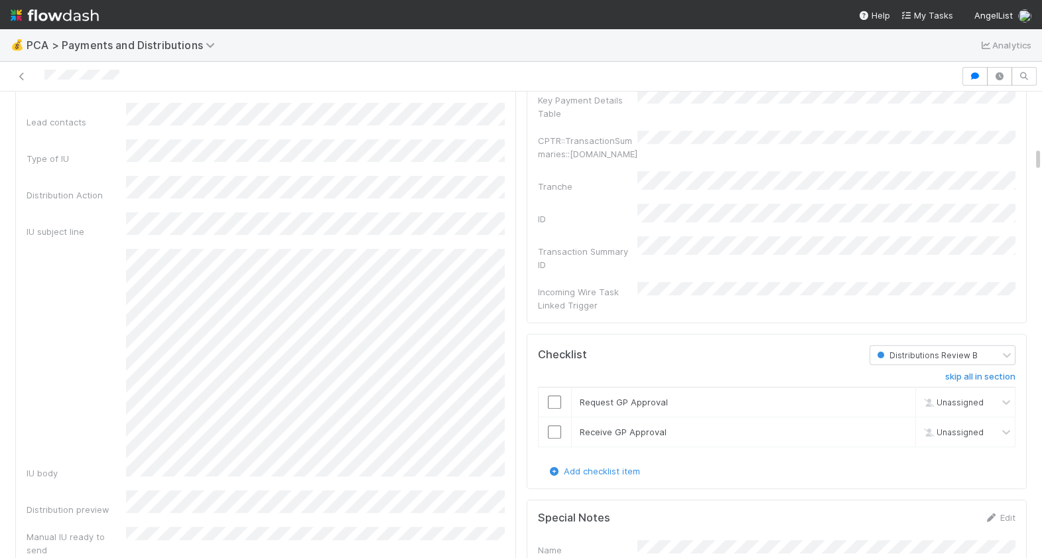
scroll to position [1021, 0]
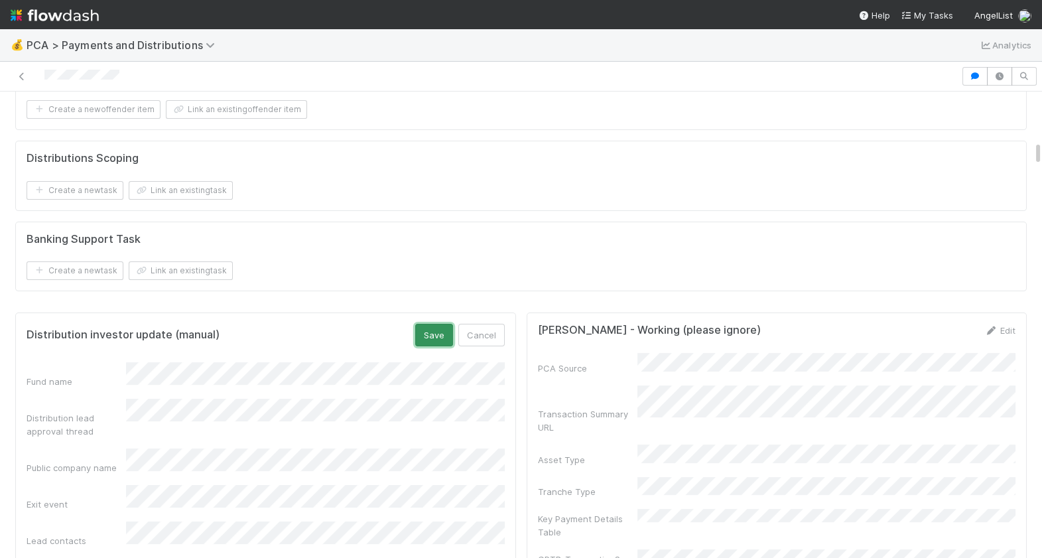
click at [441, 332] on button "Save" at bounding box center [434, 335] width 38 height 23
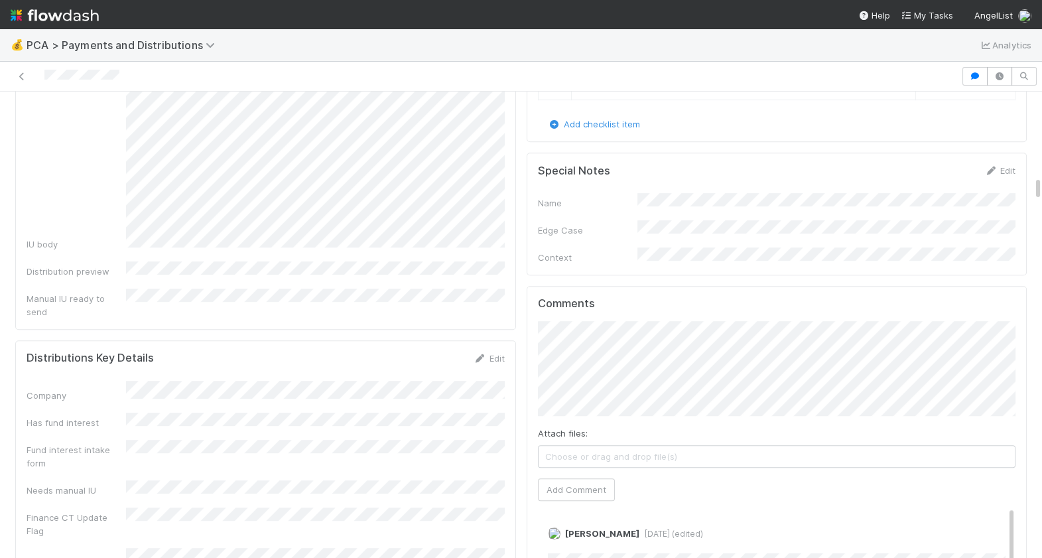
scroll to position [1794, 0]
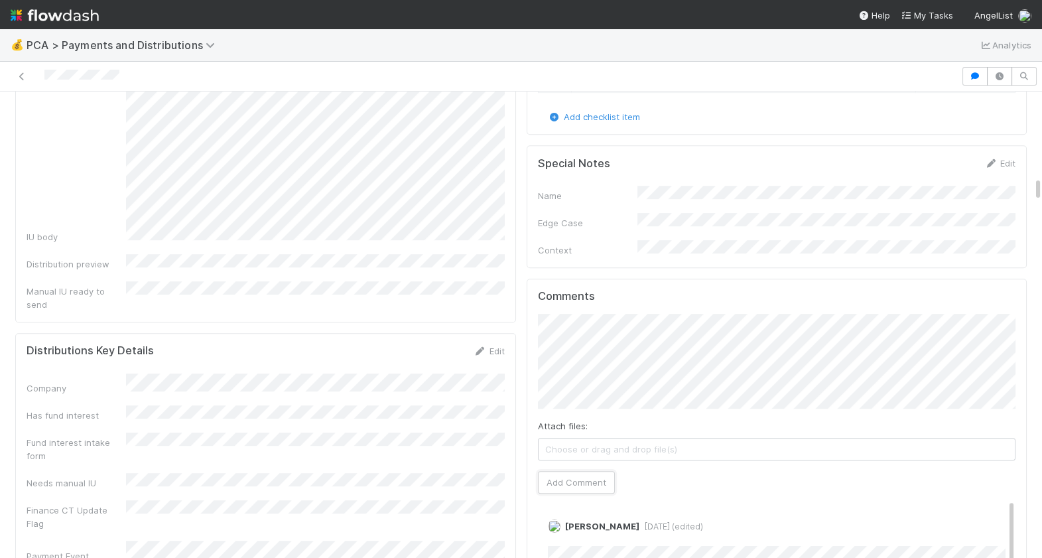
drag, startPoint x: 572, startPoint y: 432, endPoint x: 523, endPoint y: 389, distance: 65.3
click at [572, 471] on button "Add Comment" at bounding box center [576, 482] width 77 height 23
click at [864, 157] on form "Special Notes Edit Name Edge Case Context" at bounding box center [777, 207] width 478 height 100
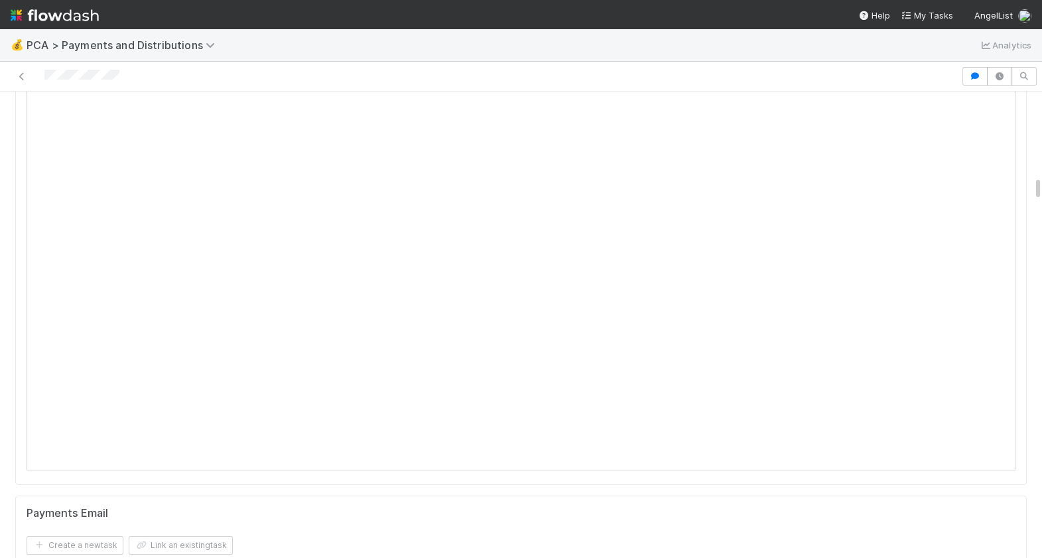
scroll to position [0, 0]
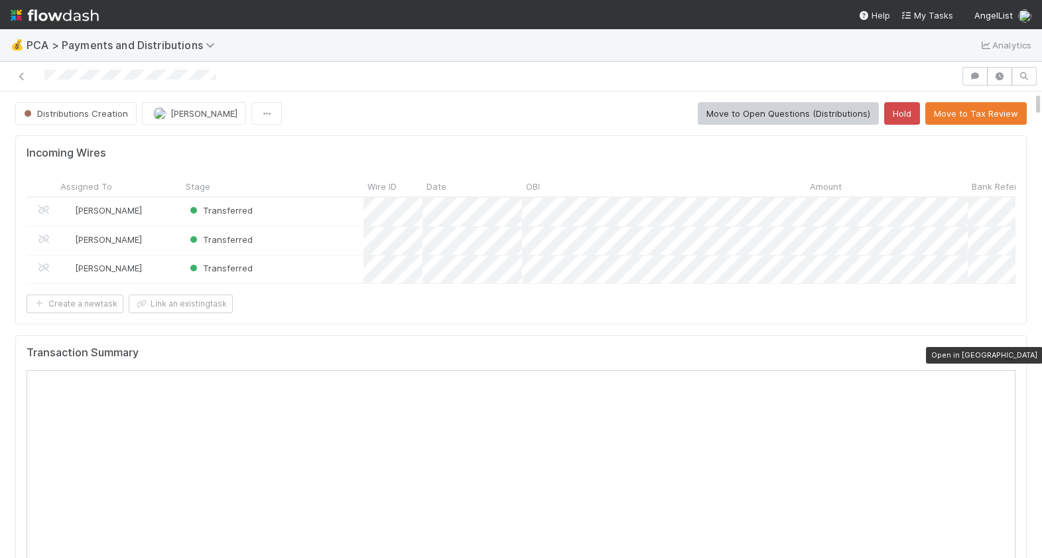
click at [1013, 354] on icon at bounding box center [1008, 356] width 13 height 9
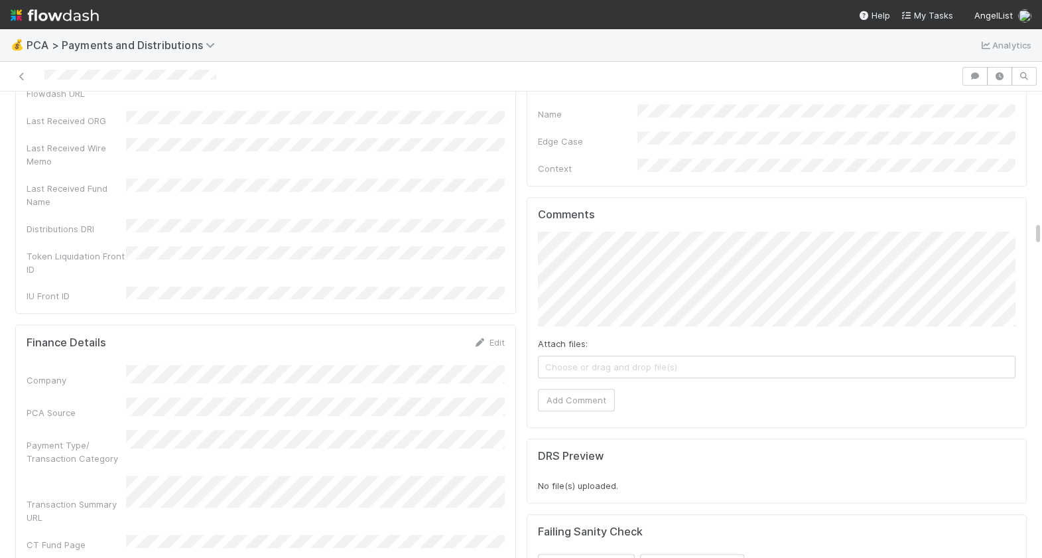
scroll to position [2408, 0]
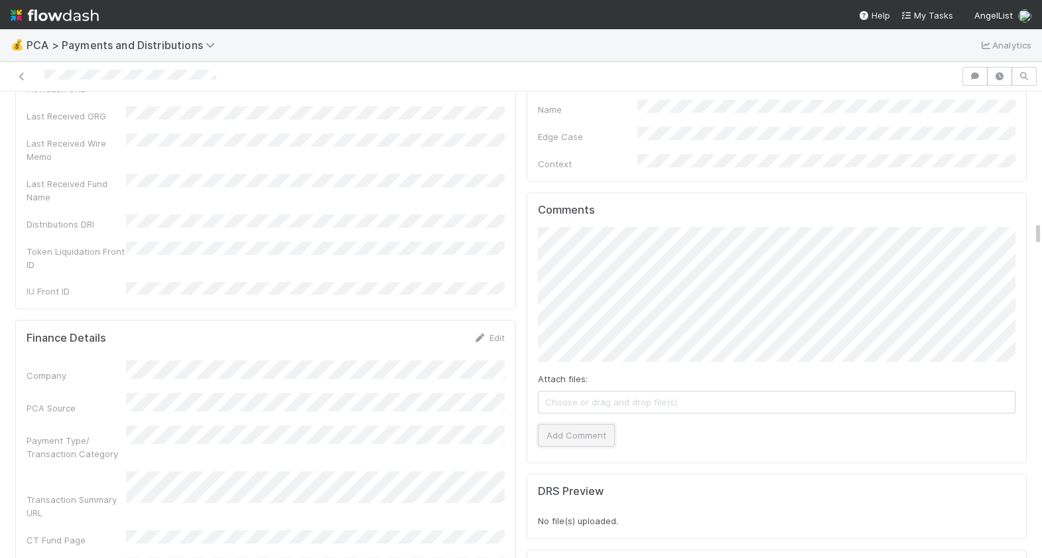
click at [588, 424] on button "Add Comment" at bounding box center [576, 435] width 77 height 23
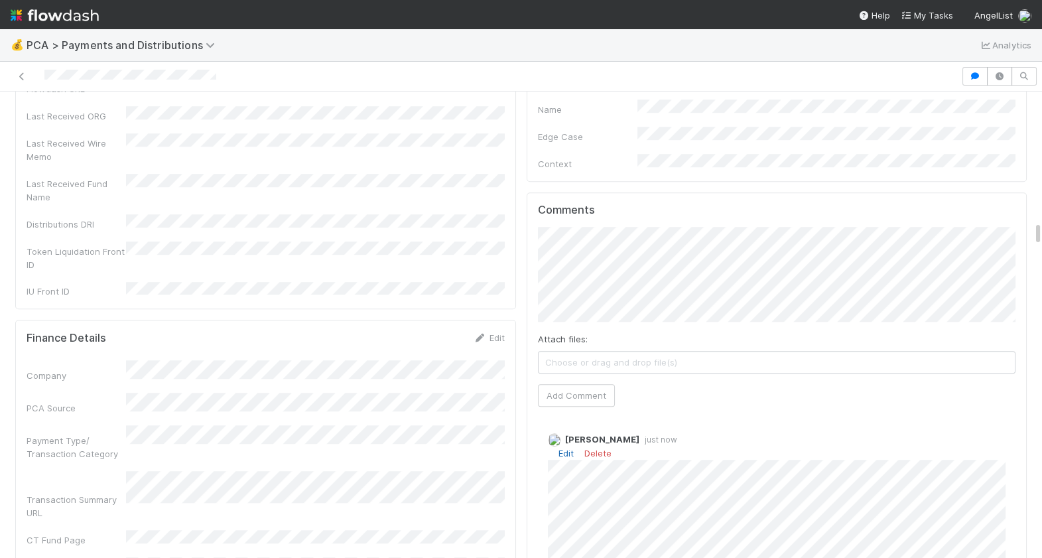
click at [566, 448] on link "Edit" at bounding box center [565, 453] width 15 height 11
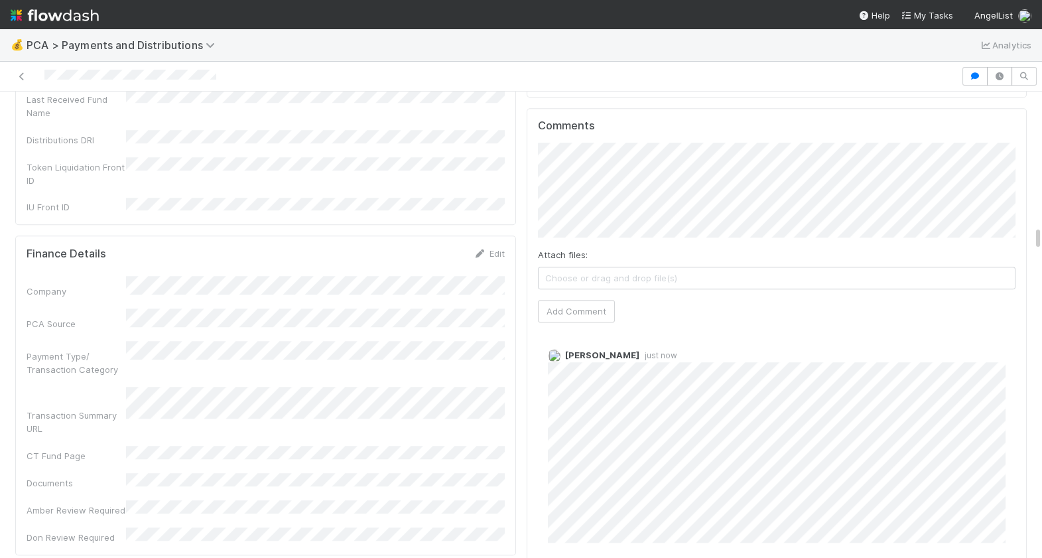
scroll to position [2494, 0]
click at [571, 361] on link "Edit" at bounding box center [565, 366] width 15 height 11
drag, startPoint x: 219, startPoint y: 78, endPoint x: 40, endPoint y: 80, distance: 178.4
click at [40, 80] on div at bounding box center [480, 76] width 950 height 19
click at [568, 361] on link "Edit" at bounding box center [565, 366] width 15 height 11
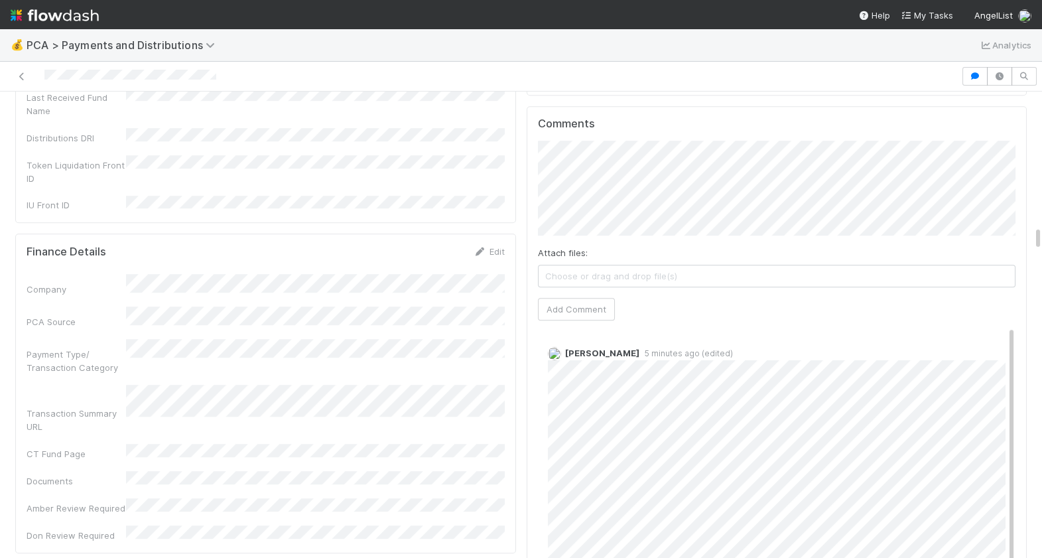
scroll to position [18, 0]
click at [136, 80] on div at bounding box center [480, 76] width 950 height 19
click at [566, 344] on link "Edit" at bounding box center [565, 349] width 15 height 11
click at [43, 77] on div at bounding box center [480, 76] width 950 height 19
click at [46, 77] on div at bounding box center [480, 76] width 950 height 19
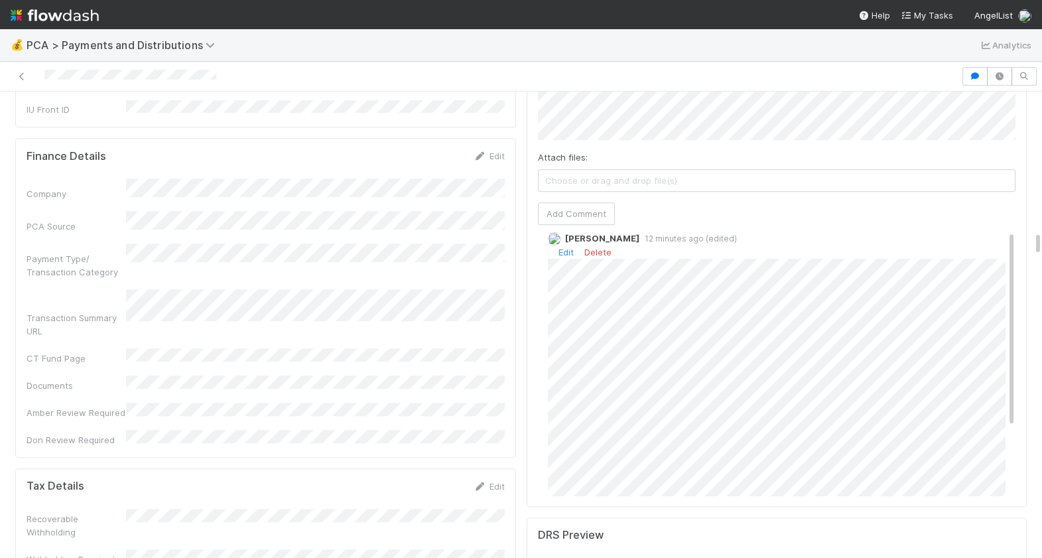
scroll to position [0, 0]
click at [45, 77] on div at bounding box center [480, 76] width 950 height 19
